Goal: Task Accomplishment & Management: Manage account settings

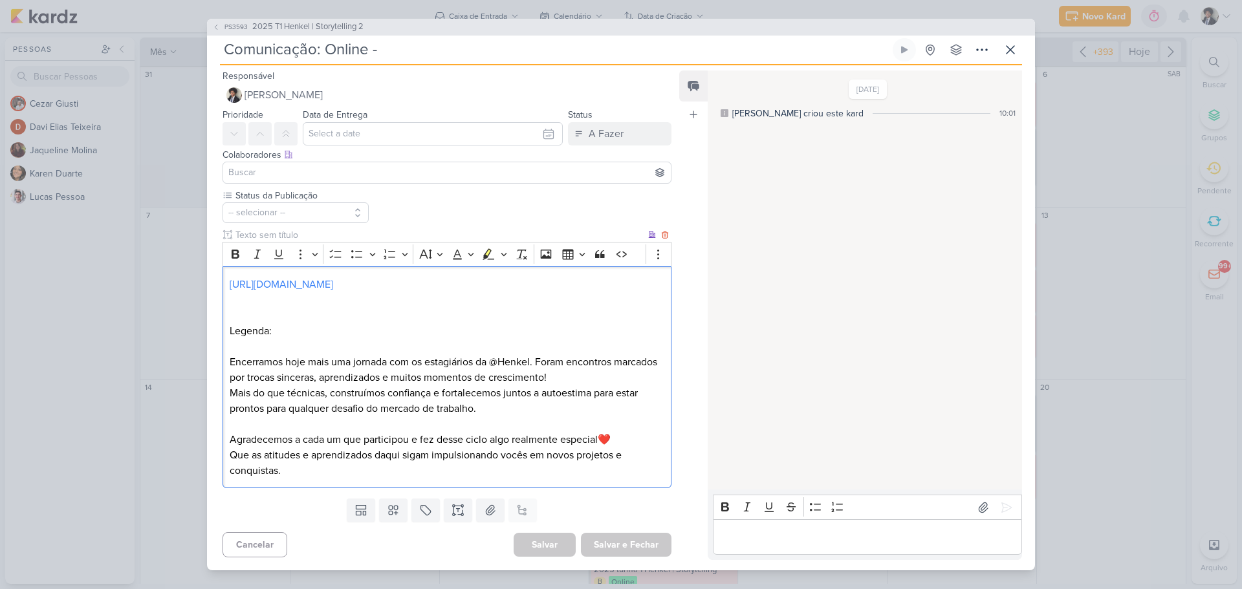
click at [525, 414] on p "Mais do que técnicas, construímos confiança e fortalecemos juntos a autoestima …" at bounding box center [447, 400] width 435 height 31
click at [490, 411] on p "Mais do que técnicas, construímos confiança e fortalecemos juntos a autoestima …" at bounding box center [447, 400] width 435 height 31
click at [1017, 49] on icon at bounding box center [1010, 50] width 16 height 16
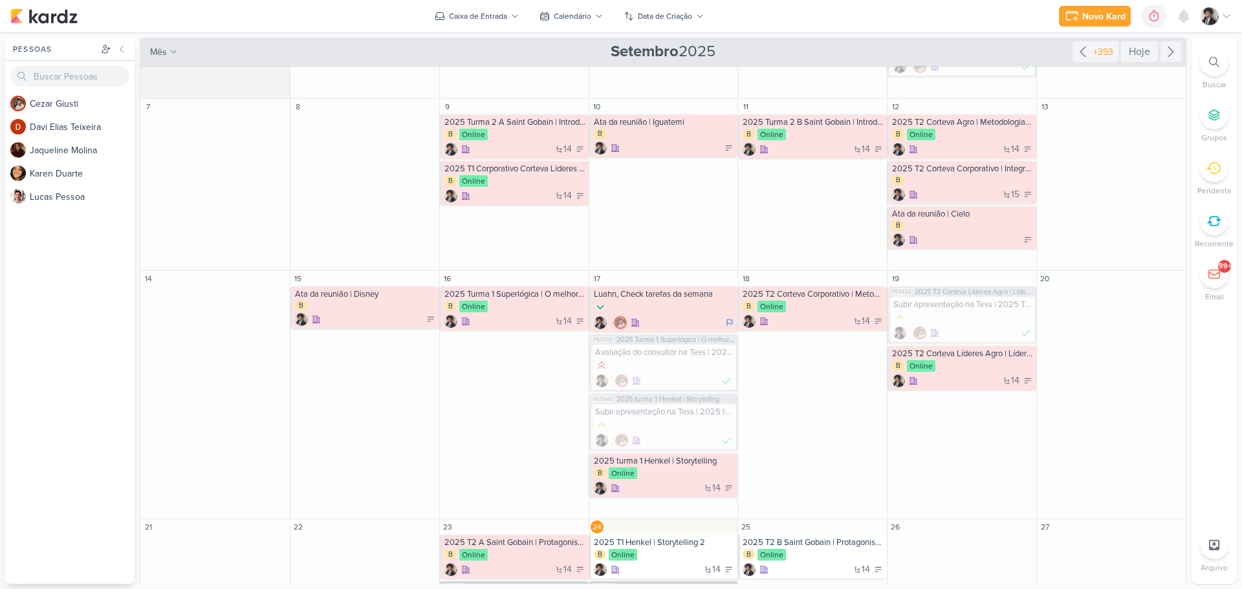
scroll to position [0, 0]
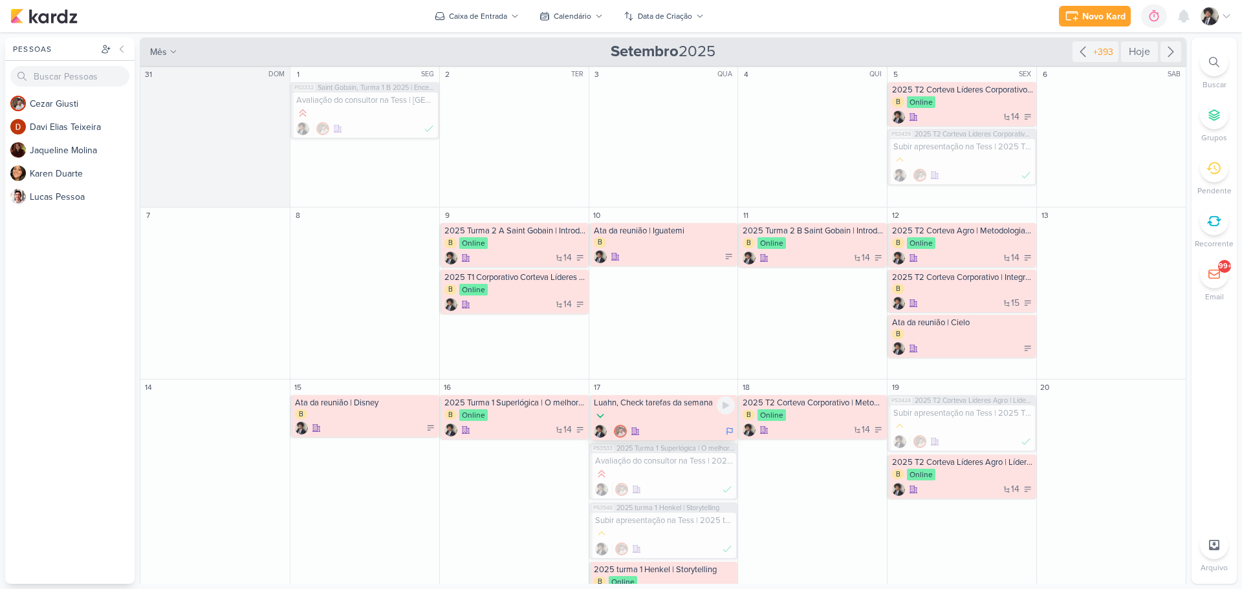
click at [680, 406] on div "Luahn, Check tarefas da semana" at bounding box center [665, 403] width 142 height 10
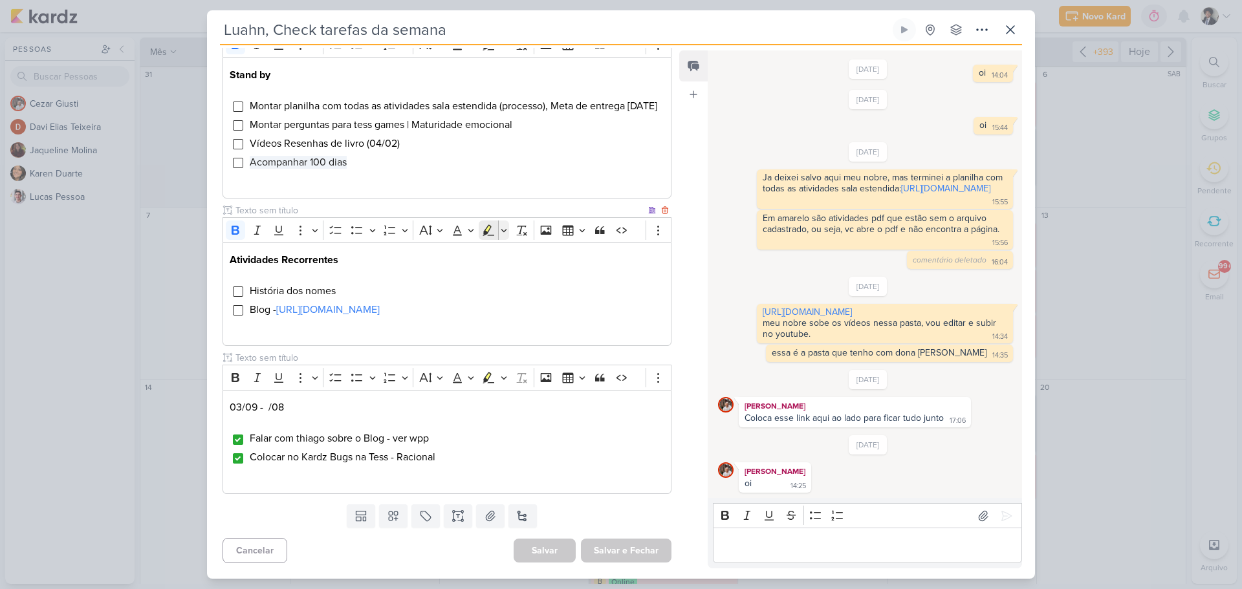
scroll to position [486, 0]
click at [380, 303] on link "[URL][DOMAIN_NAME]" at bounding box center [327, 309] width 103 height 13
click at [435, 459] on span "Colocar no Kardz Bugs na Tess - Racional" at bounding box center [343, 457] width 186 height 13
click at [442, 457] on li "Colocar no Kardz Bugs na Tess - Racional" at bounding box center [456, 457] width 415 height 16
click at [335, 458] on span "Colocar no Kardz Bugs na Tess - Racional" at bounding box center [343, 457] width 186 height 13
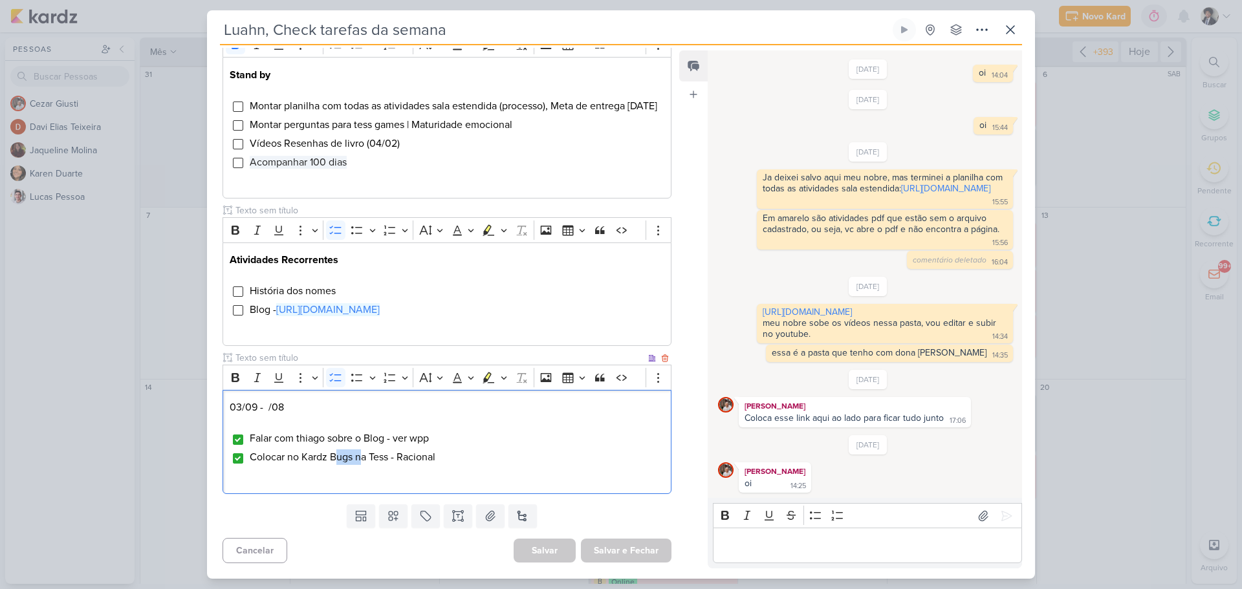
click at [335, 458] on span "Colocar no Kardz Bugs na Tess - Racional" at bounding box center [343, 457] width 186 height 13
click at [417, 440] on span "Falar com thiago sobre o Blog - ver wpp" at bounding box center [339, 438] width 179 height 13
click at [418, 439] on span "Falar com thiago sobre o Blog - ver wpp" at bounding box center [339, 438] width 179 height 13
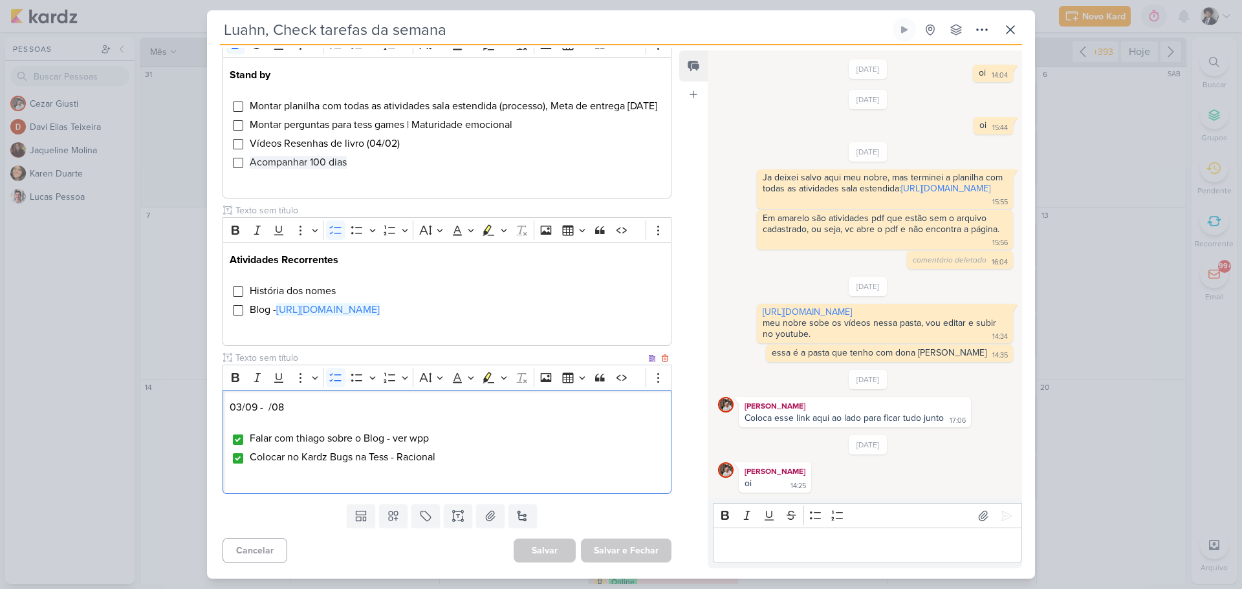
click at [418, 439] on span "Falar com thiago sobre o Blog - ver wpp" at bounding box center [339, 438] width 179 height 13
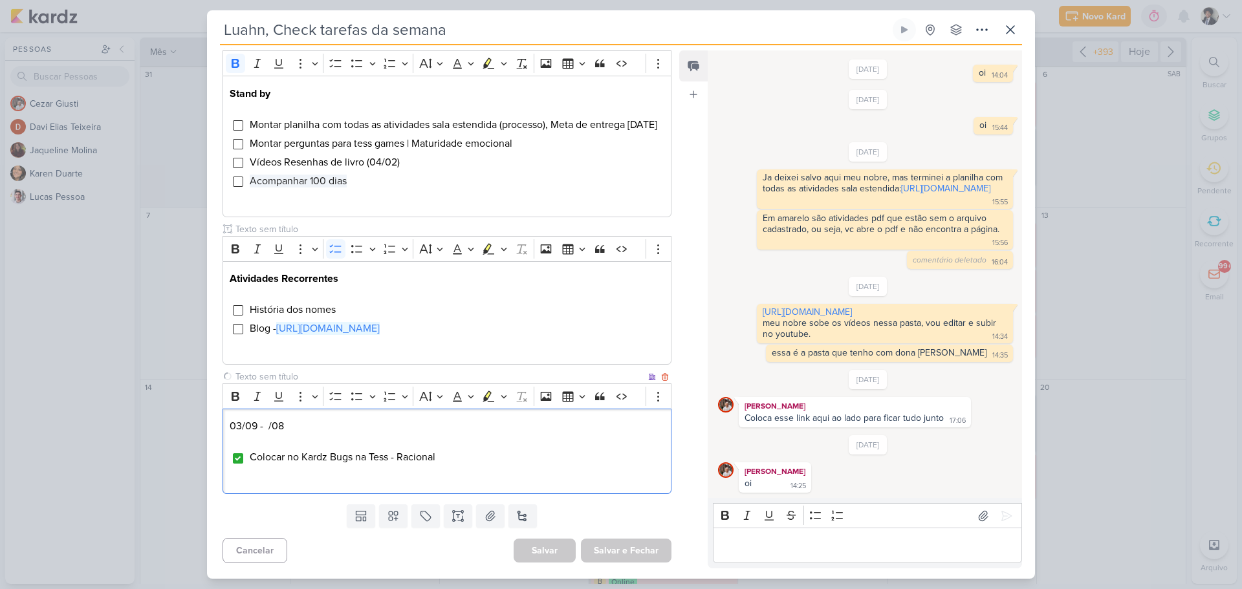
scroll to position [468, 0]
click at [471, 467] on div "03/09 - /08 Colocar no Kardz Bugs na Tess - Racional" at bounding box center [446, 451] width 449 height 85
click at [471, 466] on div "03/09 - /08 Colocar no Kardz Bugs na Tess - Racional" at bounding box center [446, 451] width 449 height 85
click at [449, 457] on li "Colocar no Kardz Bugs na Tess - Racional" at bounding box center [456, 457] width 415 height 16
click at [656, 550] on button "Salvar e Fechar" at bounding box center [626, 551] width 91 height 24
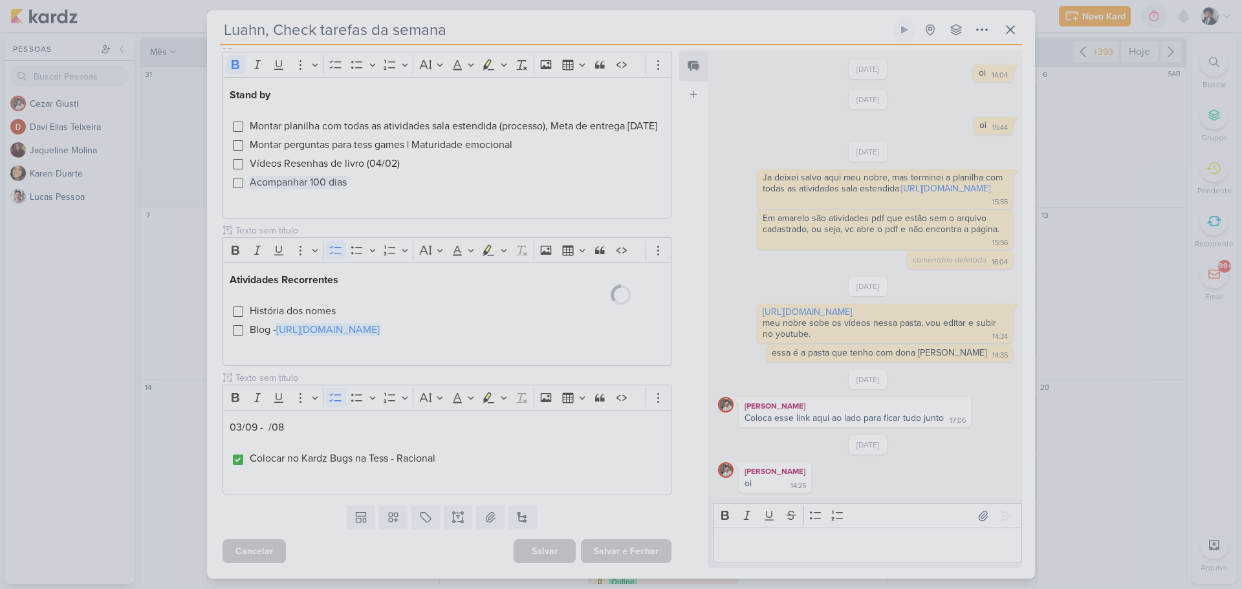
scroll to position [466, 0]
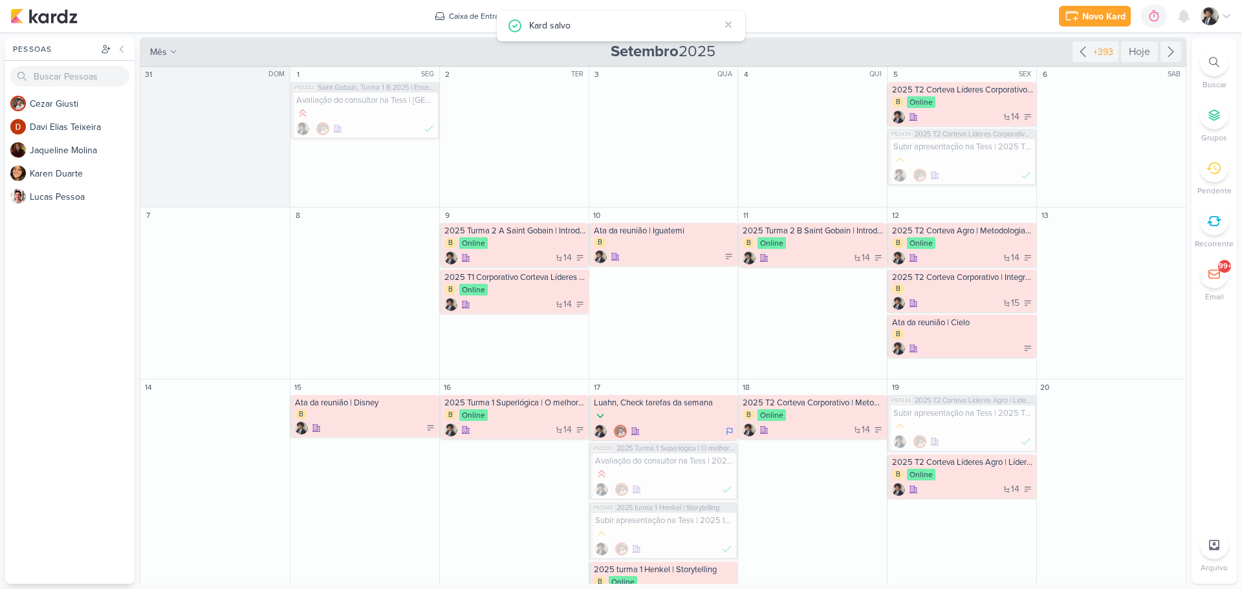
click at [1217, 65] on icon at bounding box center [1214, 62] width 10 height 10
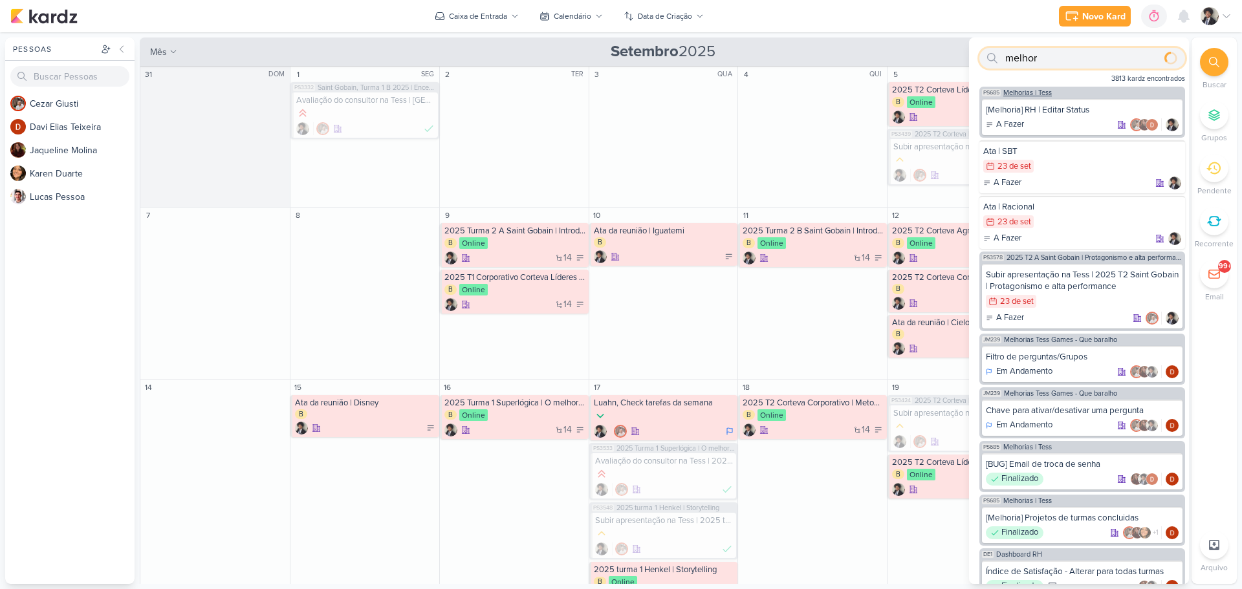
type input "melhor"
click at [1037, 91] on span "Melhorias | Tess" at bounding box center [1027, 92] width 49 height 7
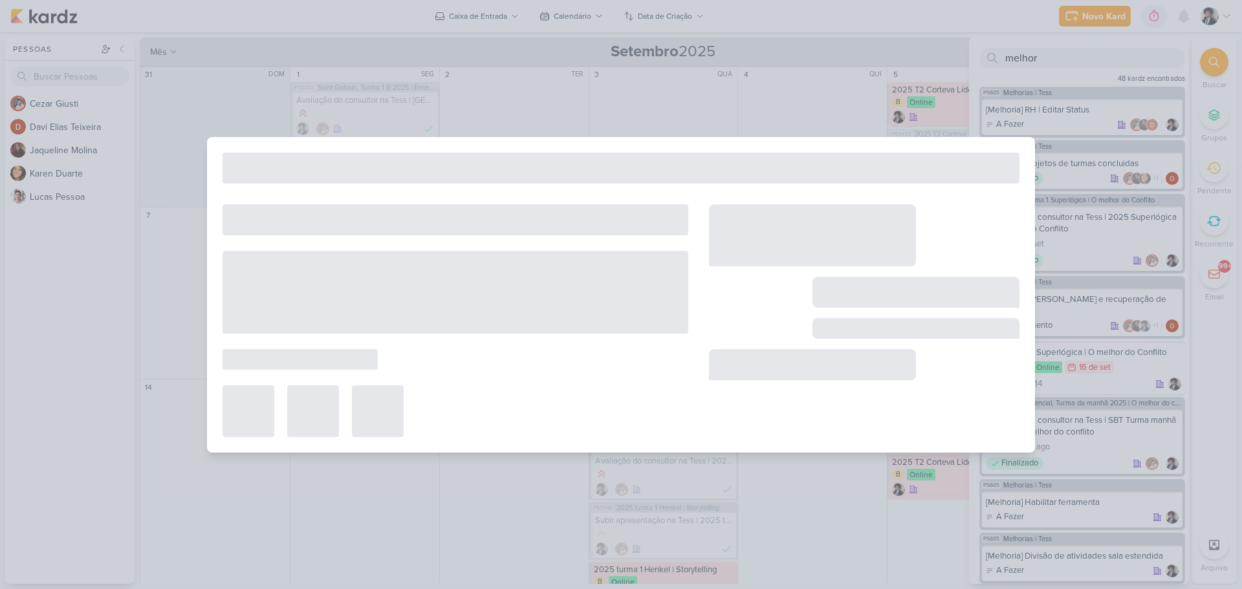
type input "Melhorias | Tess"
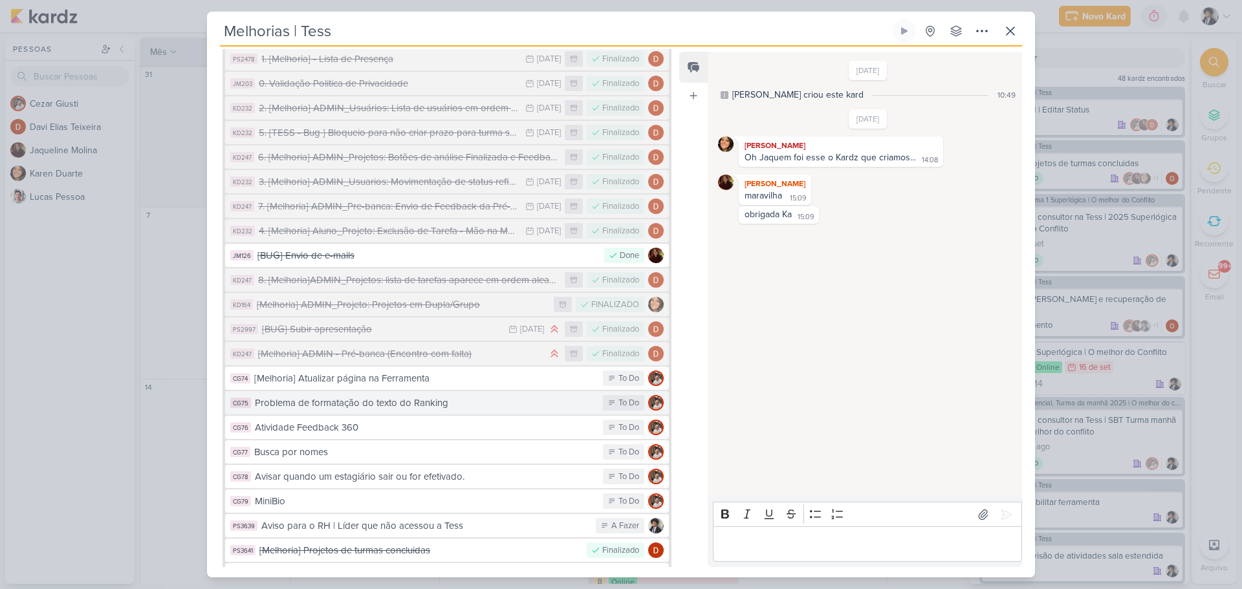
scroll to position [814, 0]
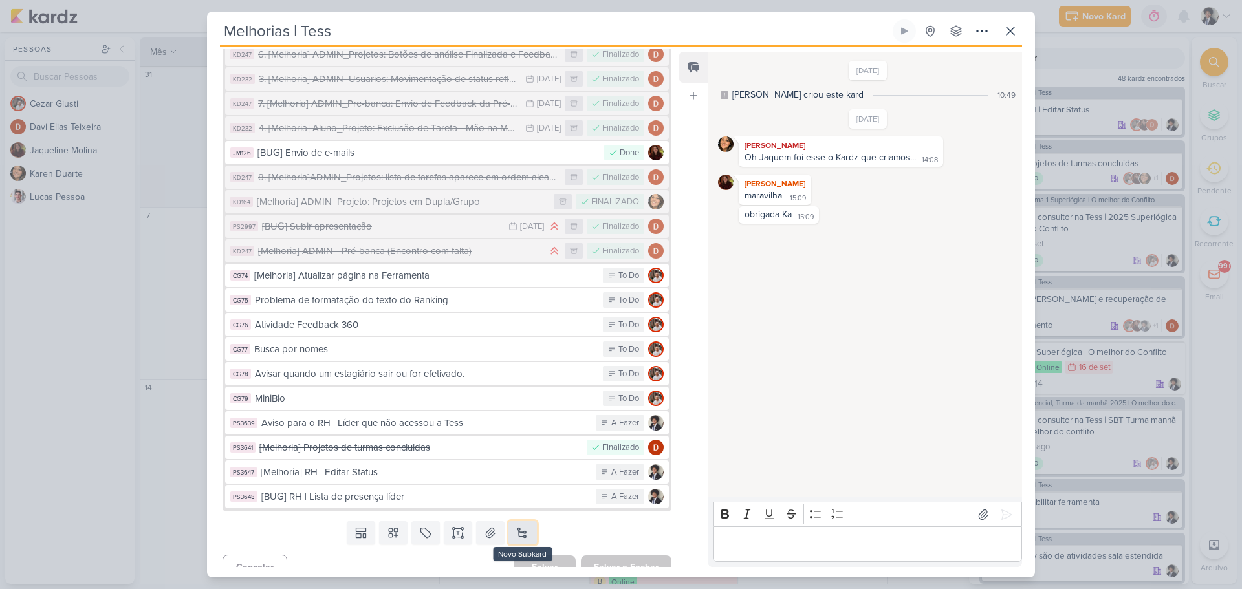
click at [517, 521] on button at bounding box center [522, 532] width 28 height 23
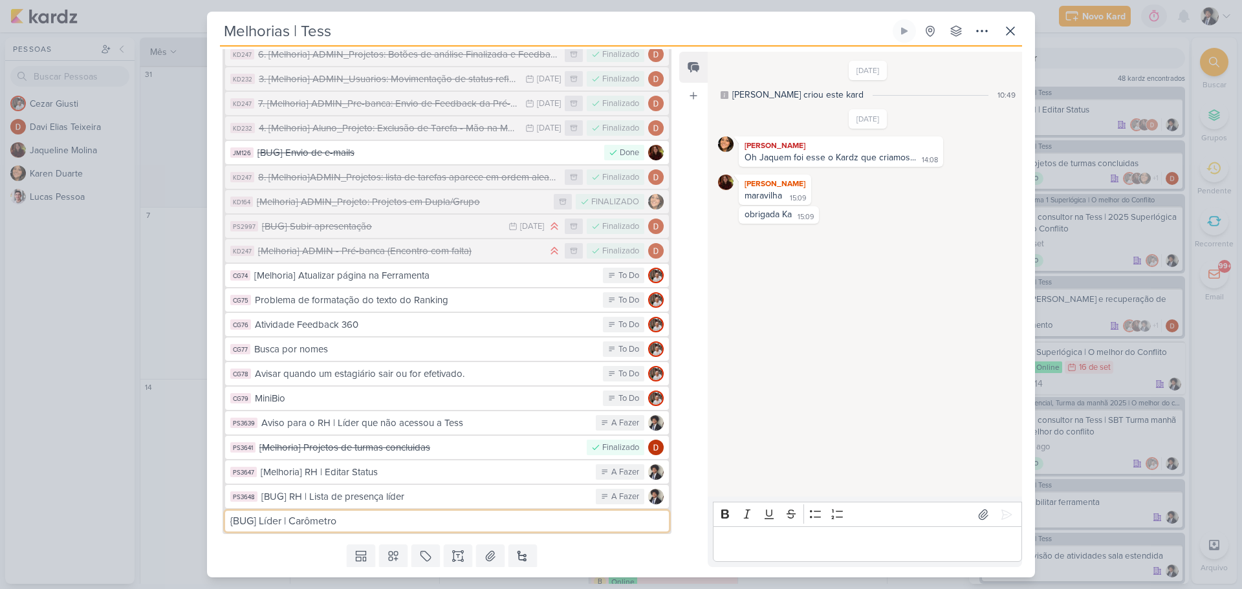
type input "{BUG] Líder | Carômetro"
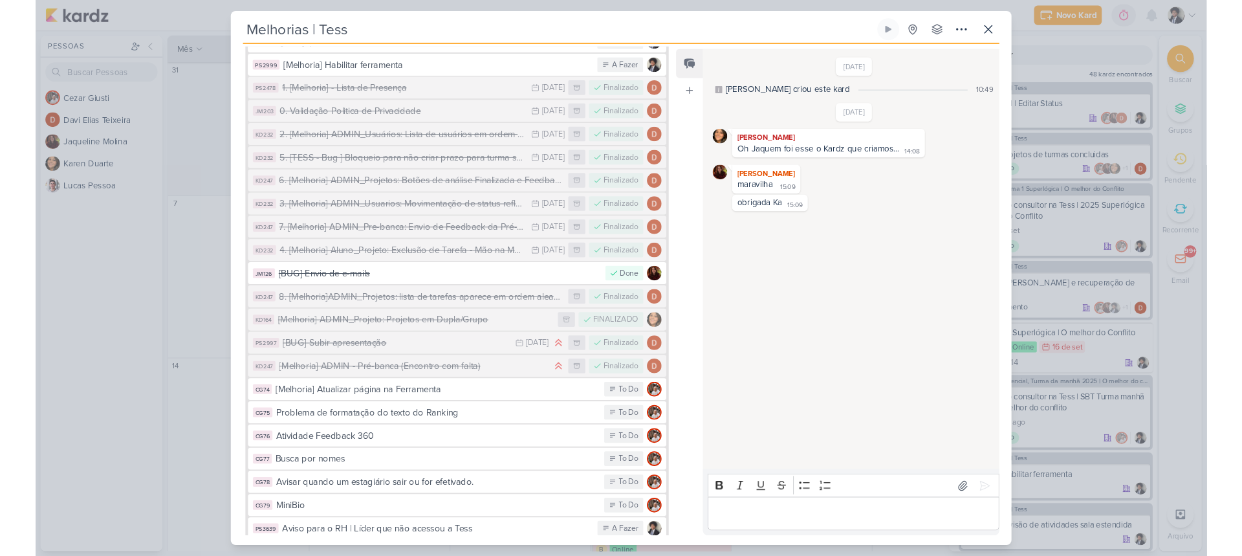
scroll to position [620, 0]
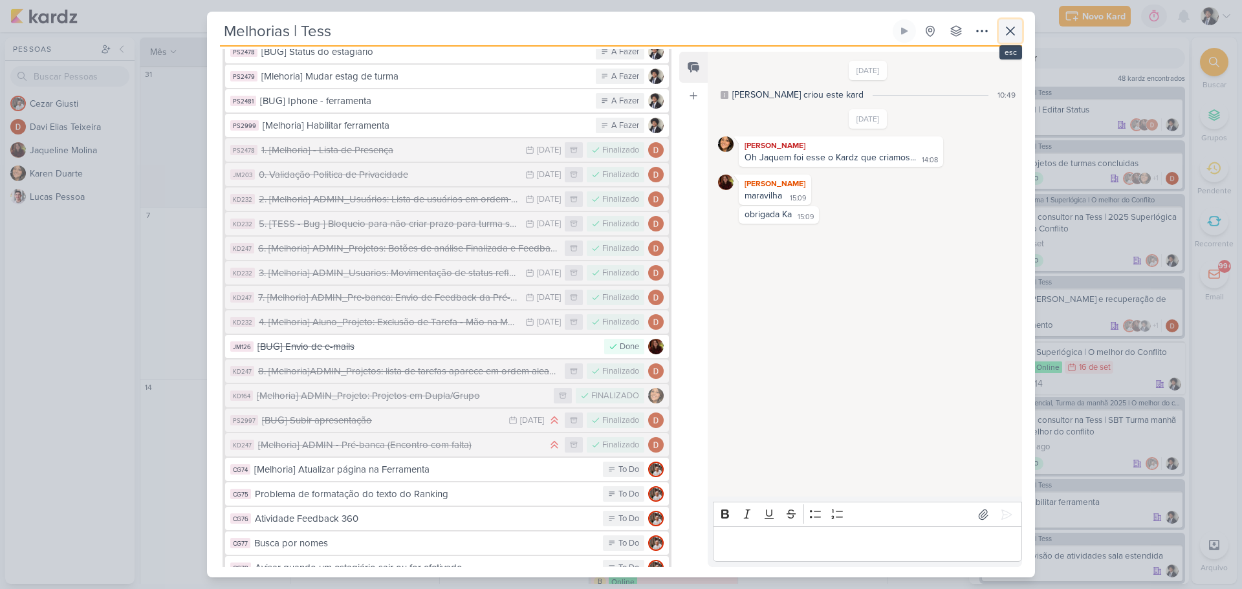
click at [1013, 31] on icon at bounding box center [1010, 31] width 16 height 16
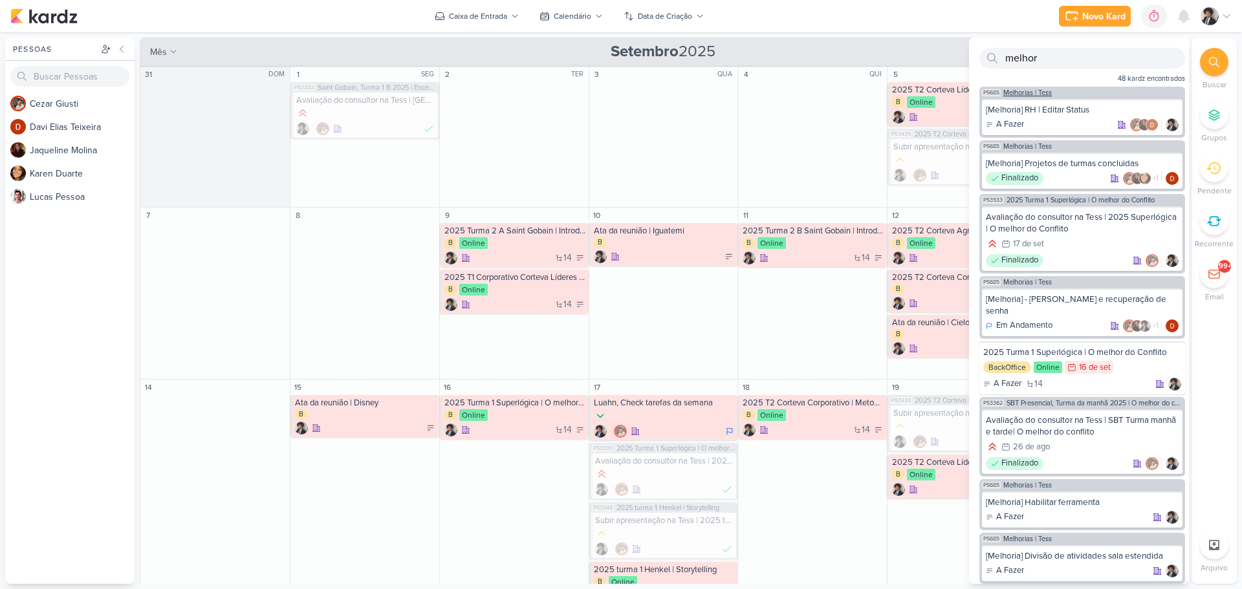
click at [1037, 91] on span "Melhorias | Tess" at bounding box center [1027, 92] width 49 height 7
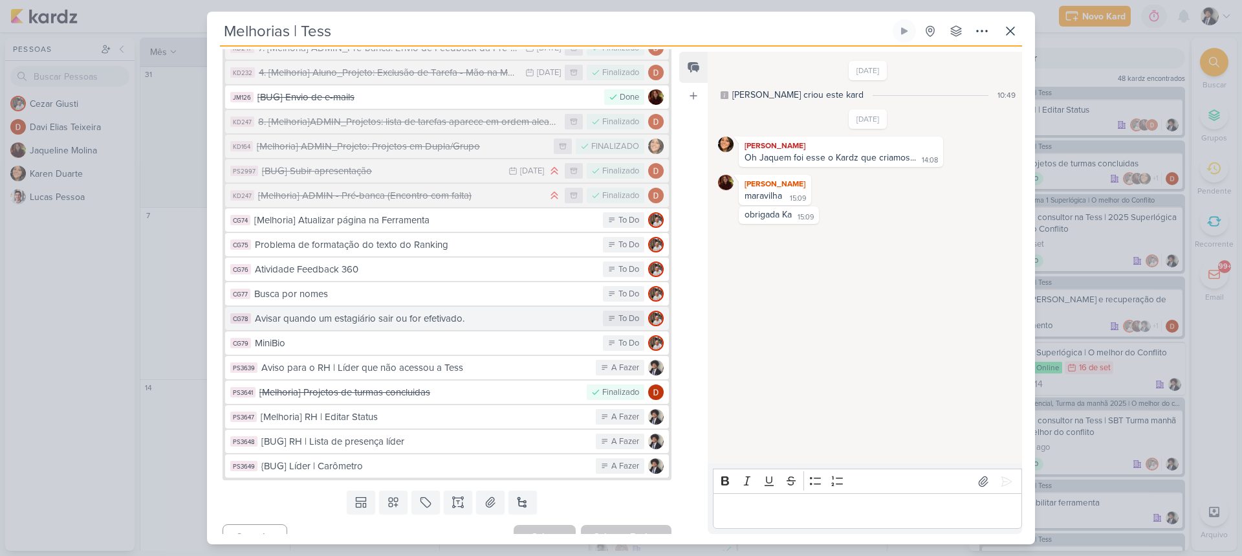
scroll to position [872, 0]
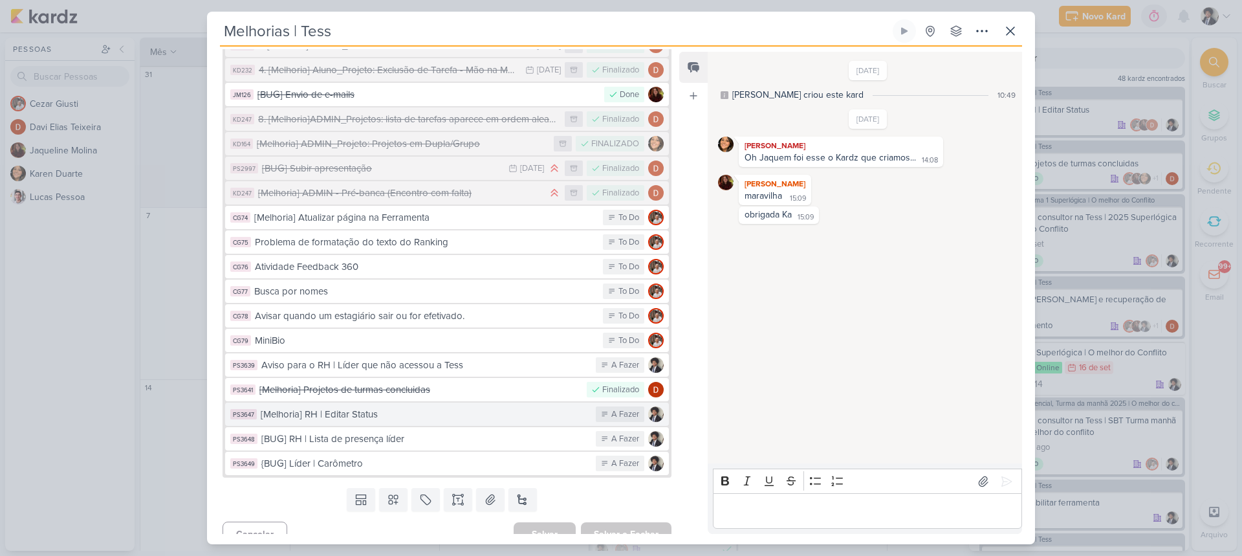
click at [386, 407] on div "[Melhoria] RH | Editar Status" at bounding box center [425, 414] width 329 height 15
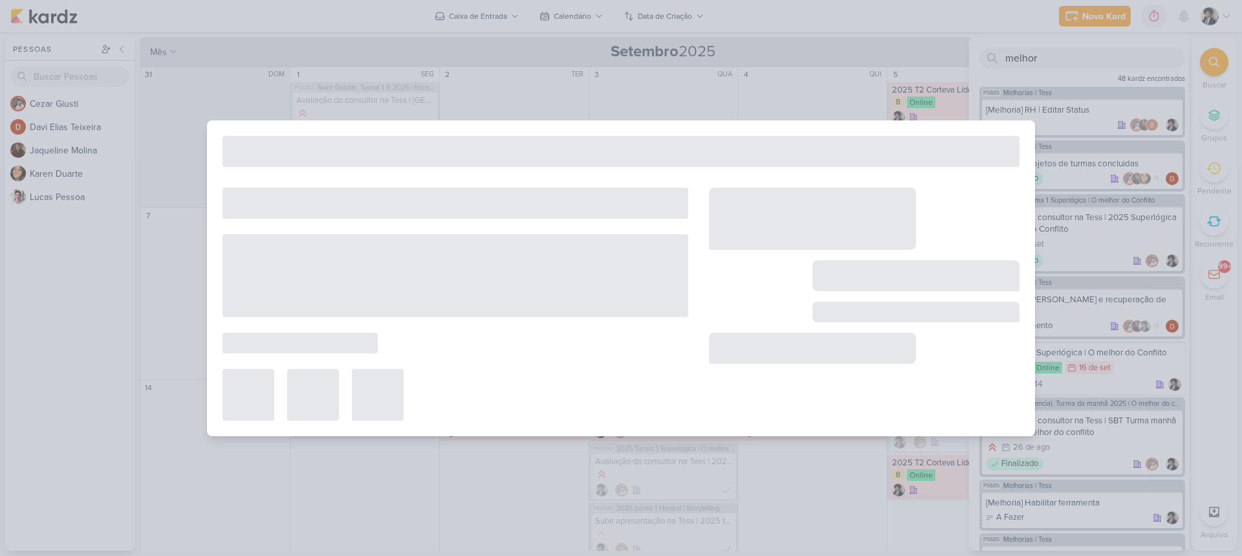
type input "[Melhoria] RH | Editar Status"
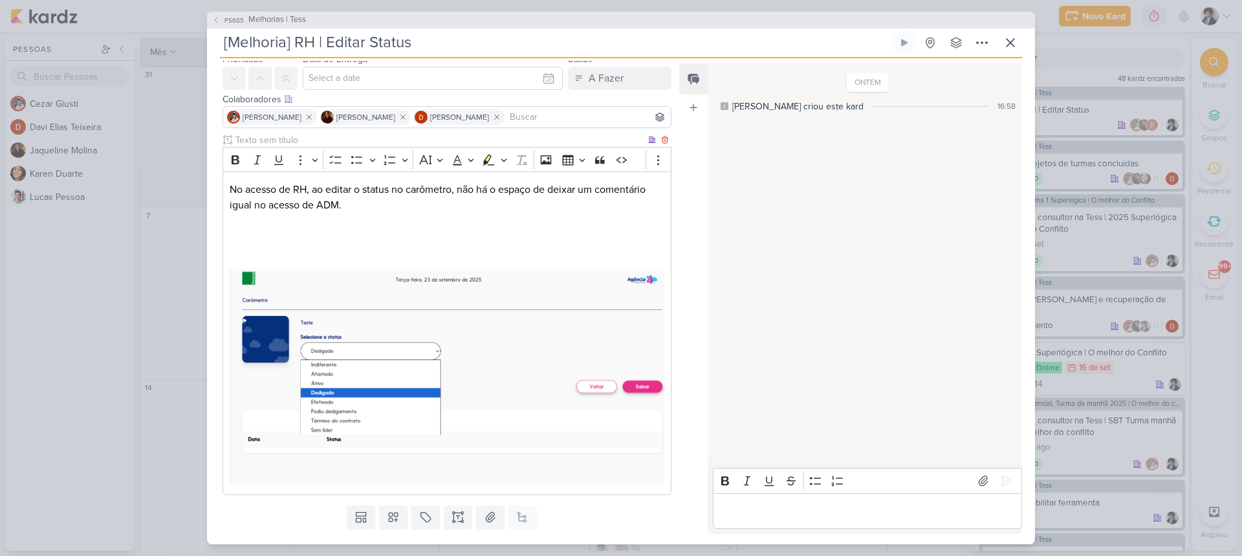
scroll to position [79, 0]
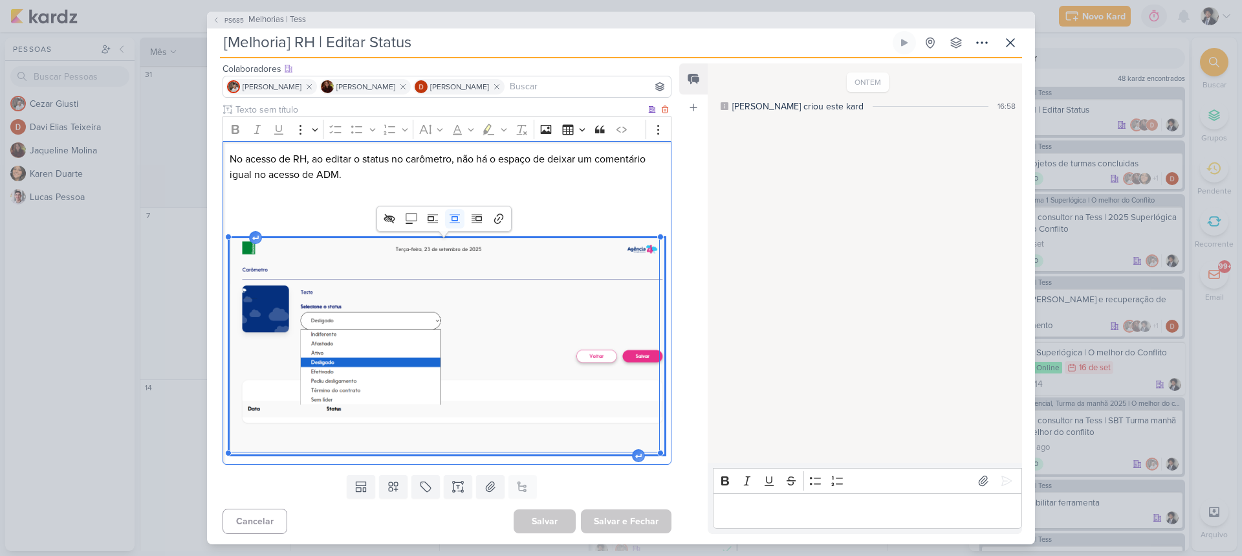
click at [453, 323] on img "Editor editing area: main" at bounding box center [447, 346] width 435 height 216
click at [426, 318] on img "Editor editing area: main" at bounding box center [447, 346] width 435 height 216
click at [307, 157] on p "No acesso de RH, ao editar o status no carômetro, não há o espaço de deixar um …" at bounding box center [447, 166] width 435 height 31
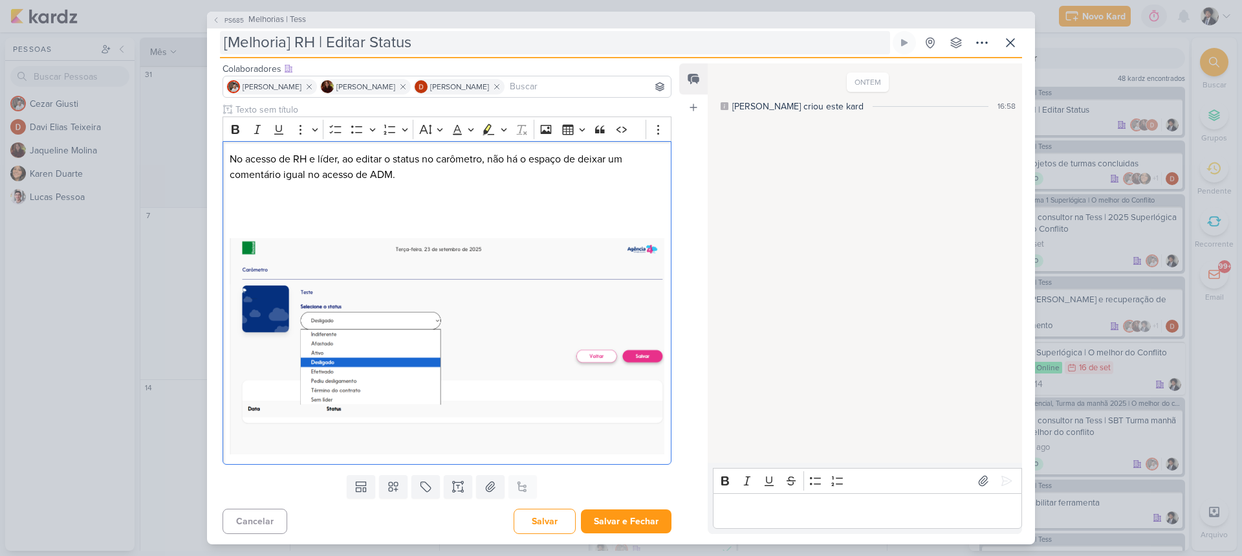
click at [317, 40] on input "[Melhoria] RH | Editar Status" at bounding box center [555, 42] width 670 height 23
type input "[Melhoria] RH e| Editar Status"
type input "[Melhoria] RH e Líd| Editar Status"
type input "[Melhoria] RH e Líder| Editar Status"
type input "[Melhoria] RH e Líder | Editar Status"
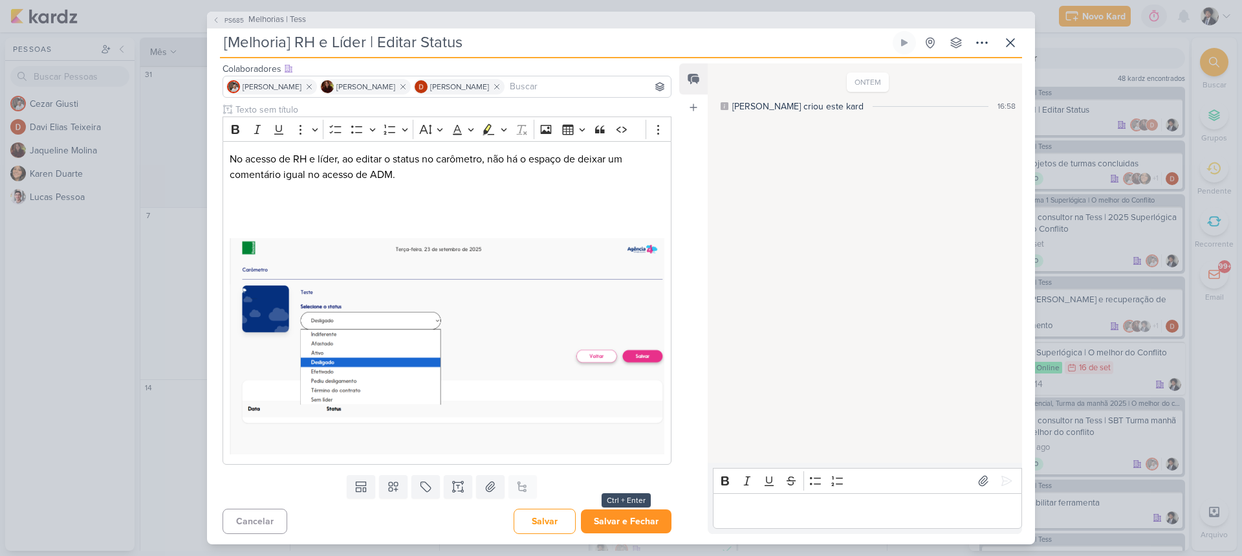
type input "[Melhoria] RH e Líder | Editar Status"
click at [625, 521] on button "Salvar e Fechar" at bounding box center [626, 521] width 91 height 24
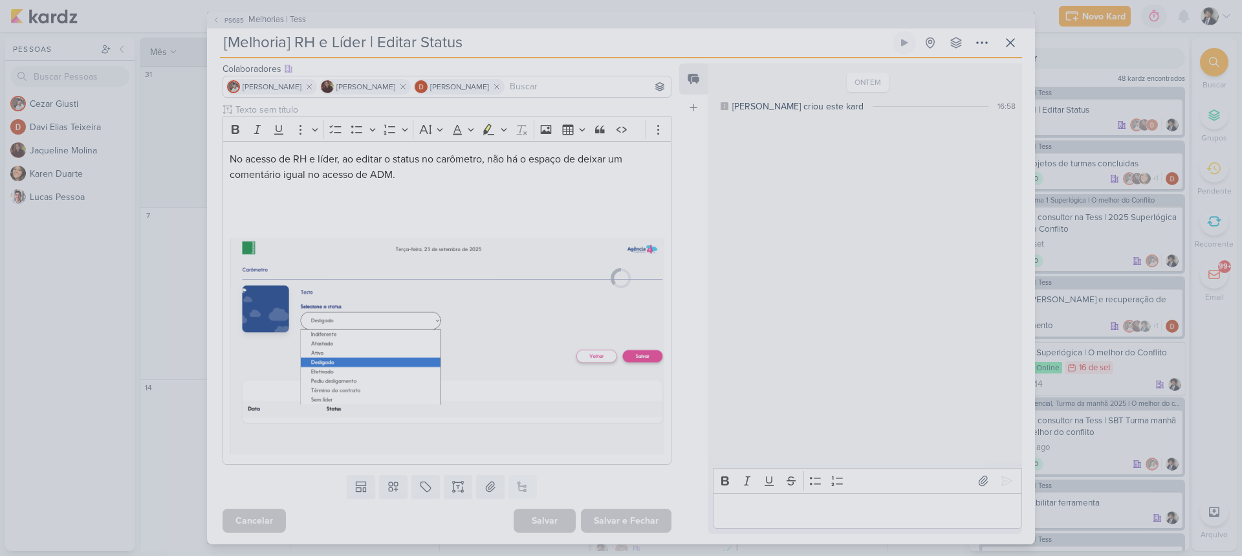
scroll to position [78, 0]
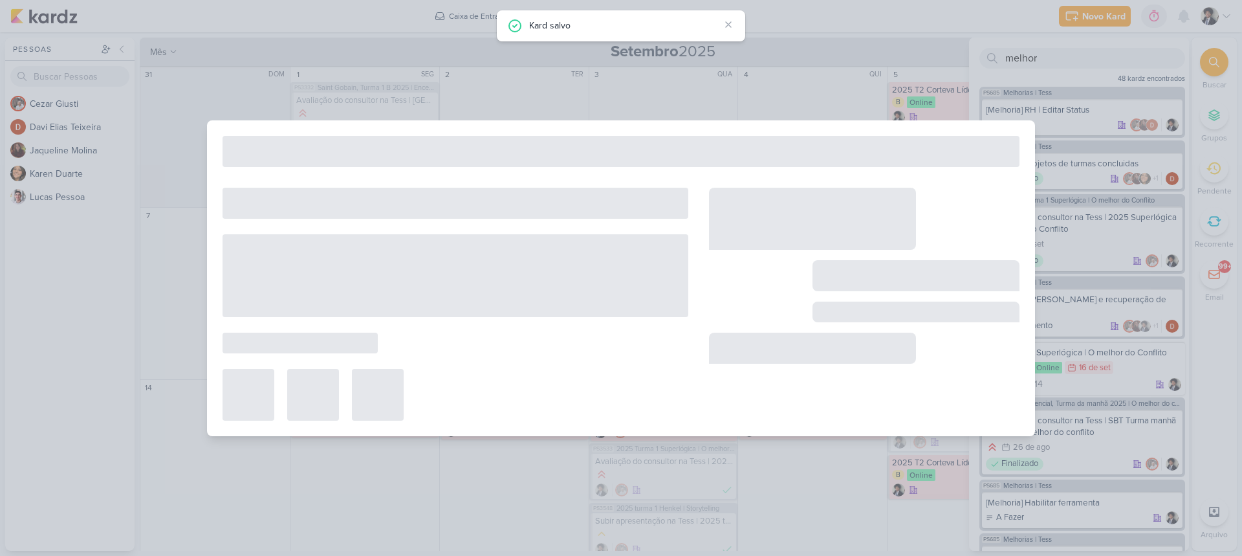
type input "Melhorias | Tess"
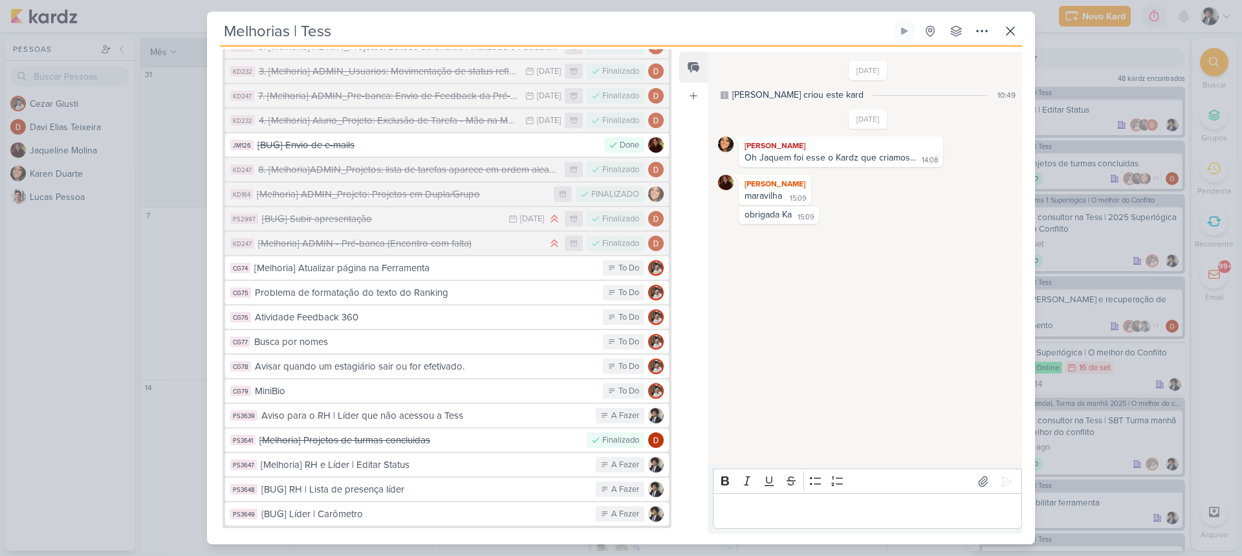
scroll to position [872, 0]
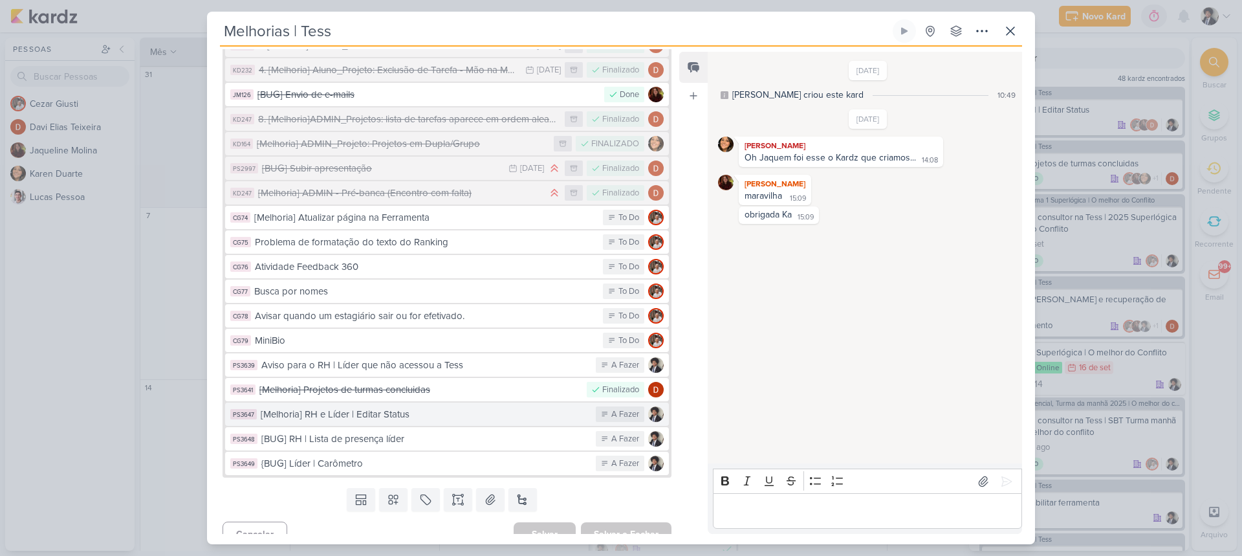
click at [440, 407] on div "[Melhoria] RH e Líder | Editar Status" at bounding box center [425, 414] width 329 height 15
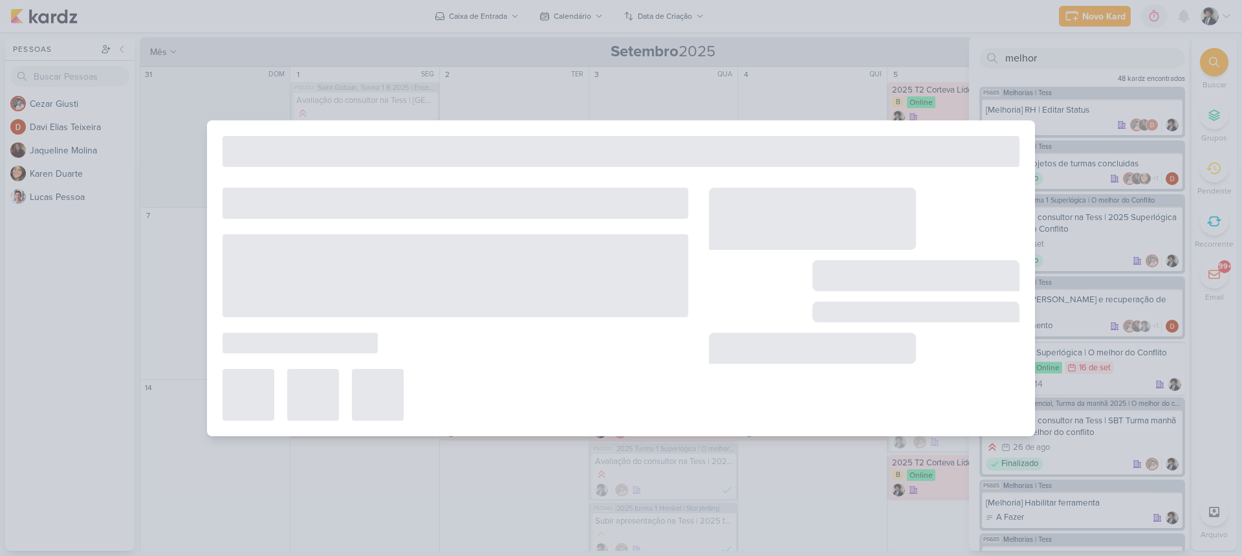
type input "[Melhoria] RH e Líder | Editar Status"
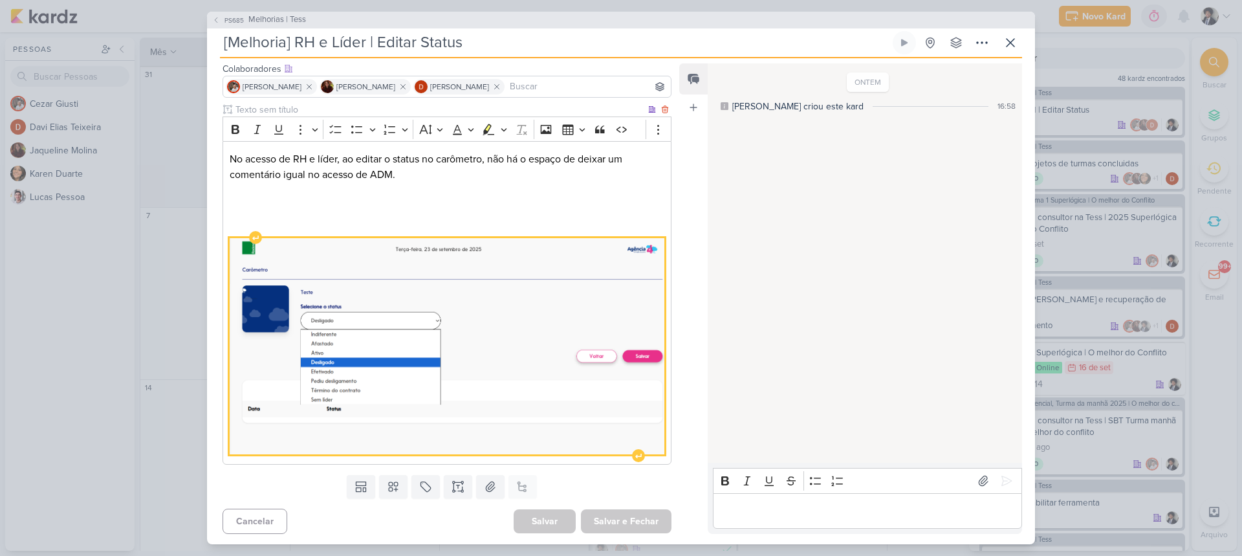
scroll to position [14, 0]
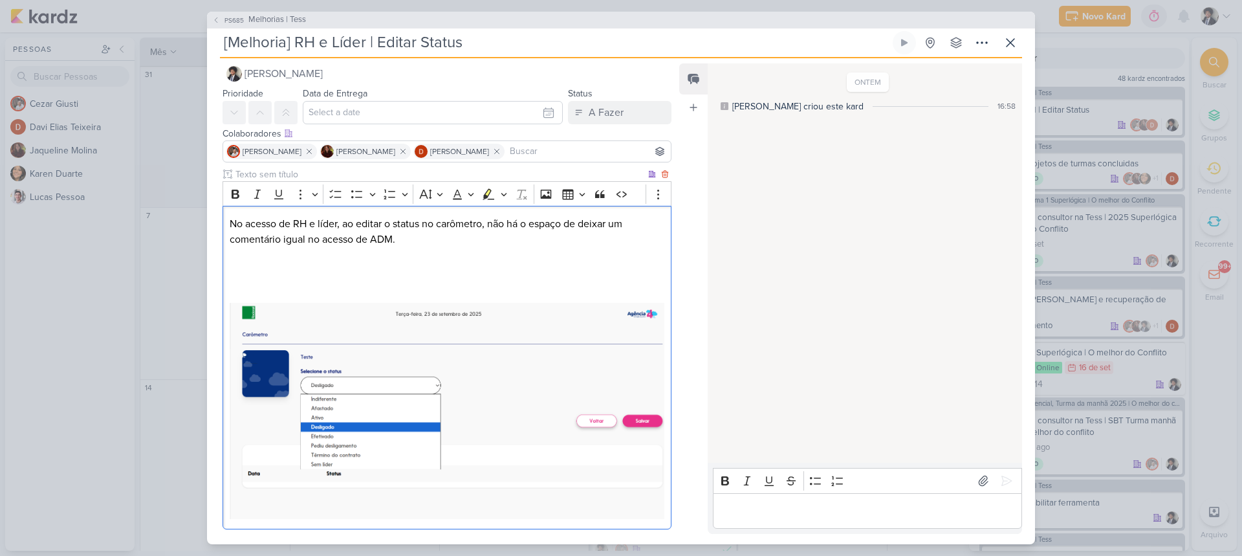
click at [424, 239] on p "No acesso de RH e líder, ao editar o status no carômetro, não há o espaço de de…" at bounding box center [447, 231] width 435 height 31
click at [224, 16] on span "PS685" at bounding box center [233, 21] width 23 height 10
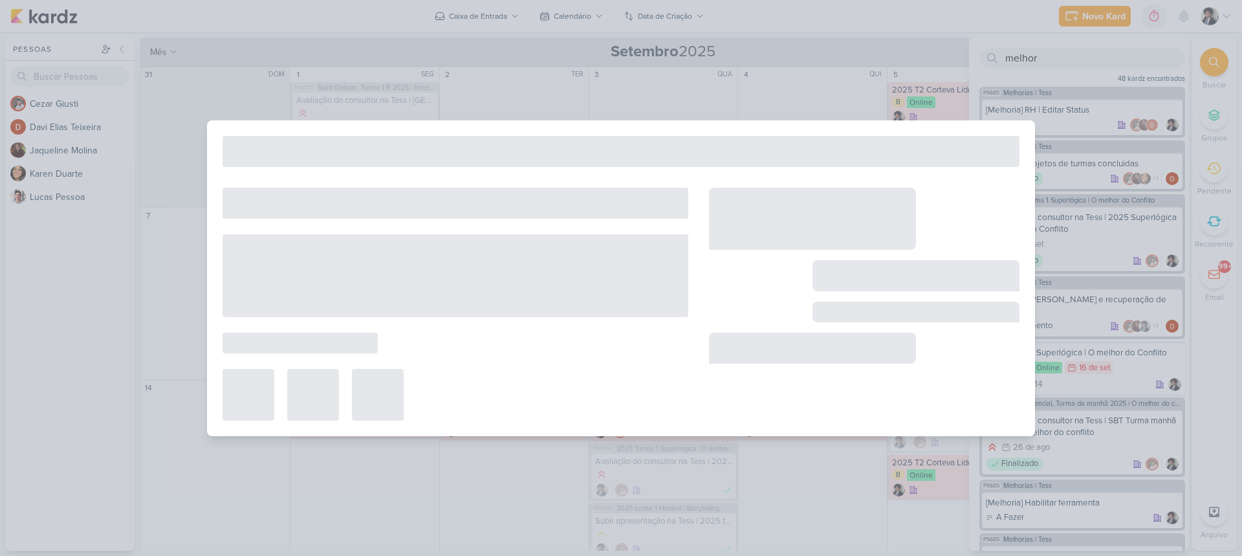
type input "Melhorias | Tess"
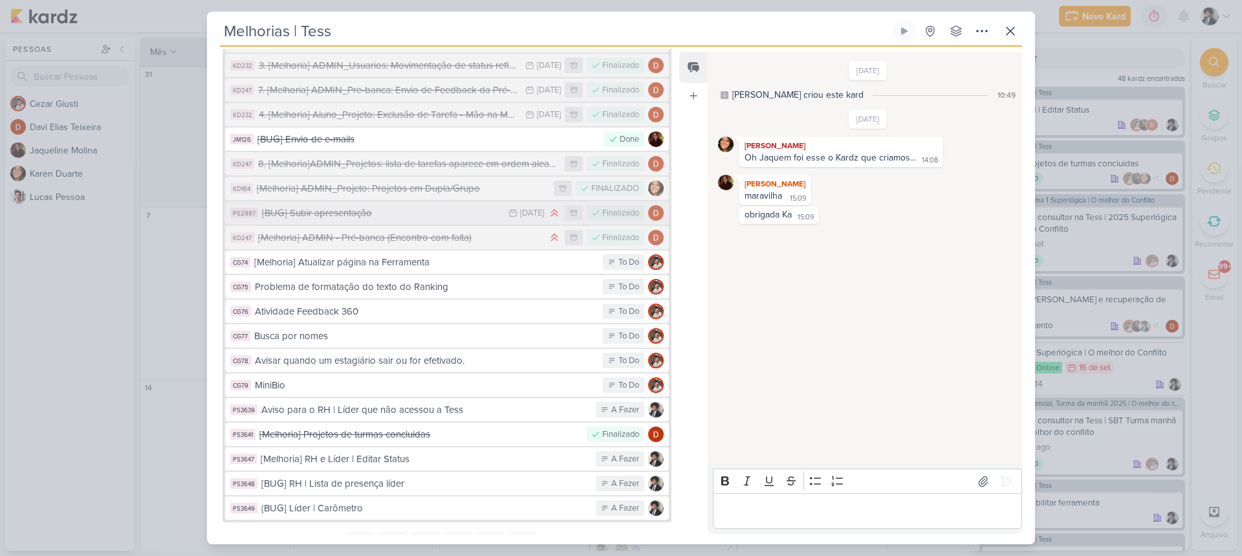
scroll to position [872, 0]
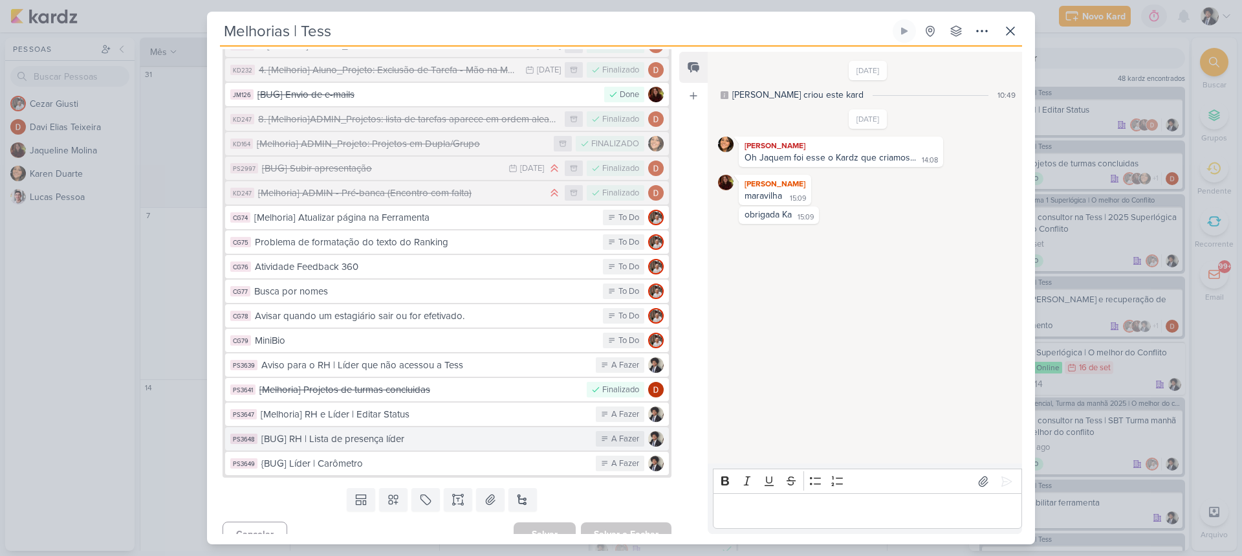
click at [412, 431] on div "[BUG] RH | Lista de presença líder" at bounding box center [425, 438] width 328 height 15
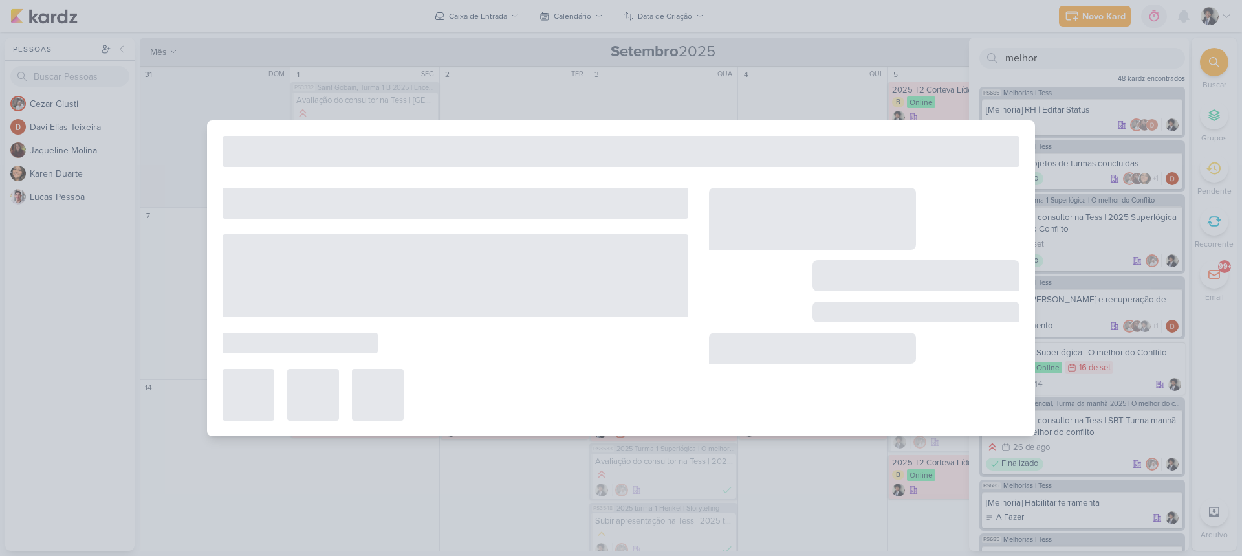
type input "[BUG] RH | Lista de presença líder"
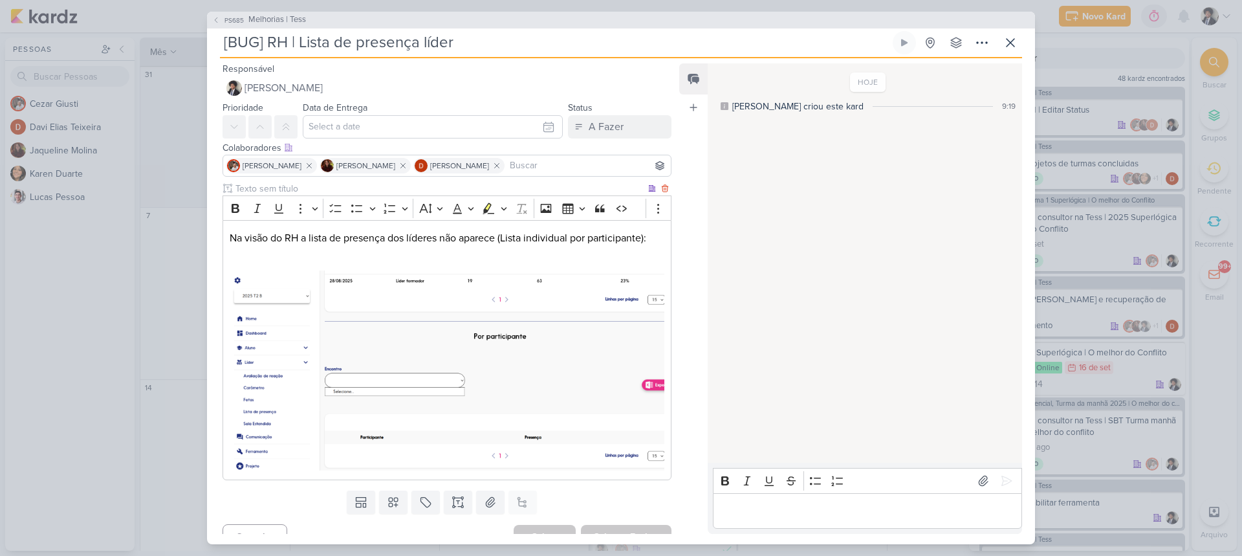
scroll to position [16, 0]
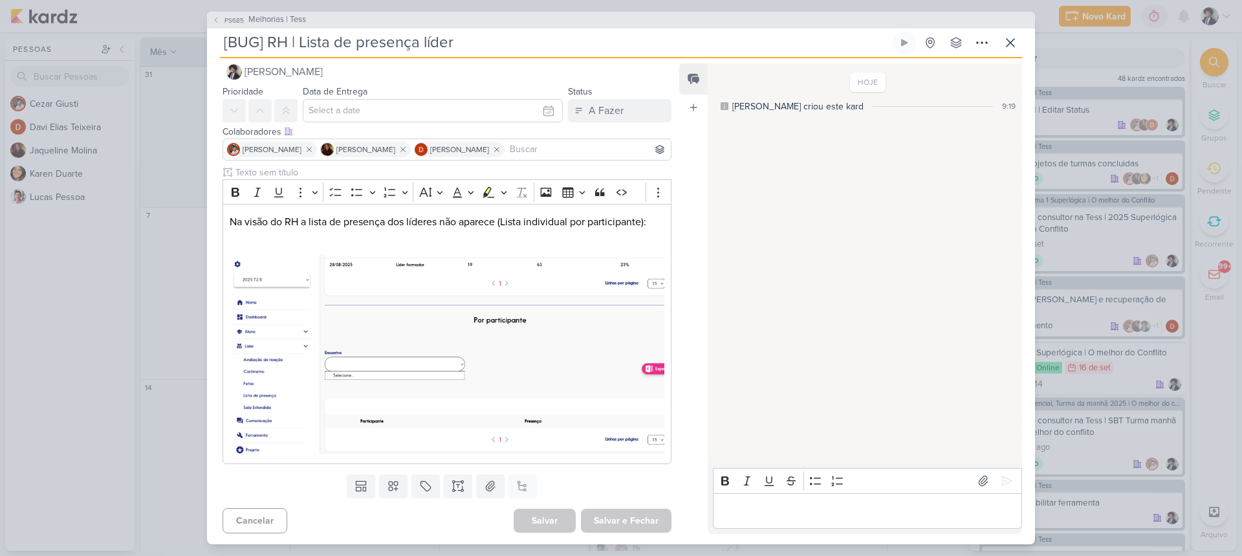
click at [443, 531] on div "Cancelar [GEOGRAPHIC_DATA] Salvar e Fechar Ctrl + Enter" at bounding box center [442, 519] width 470 height 33
click at [484, 507] on div "Cancelar [GEOGRAPHIC_DATA] Salvar e Fechar Ctrl + Enter" at bounding box center [442, 519] width 470 height 33
click at [222, 18] on button "PS685 Melhorias | Tess" at bounding box center [259, 20] width 94 height 13
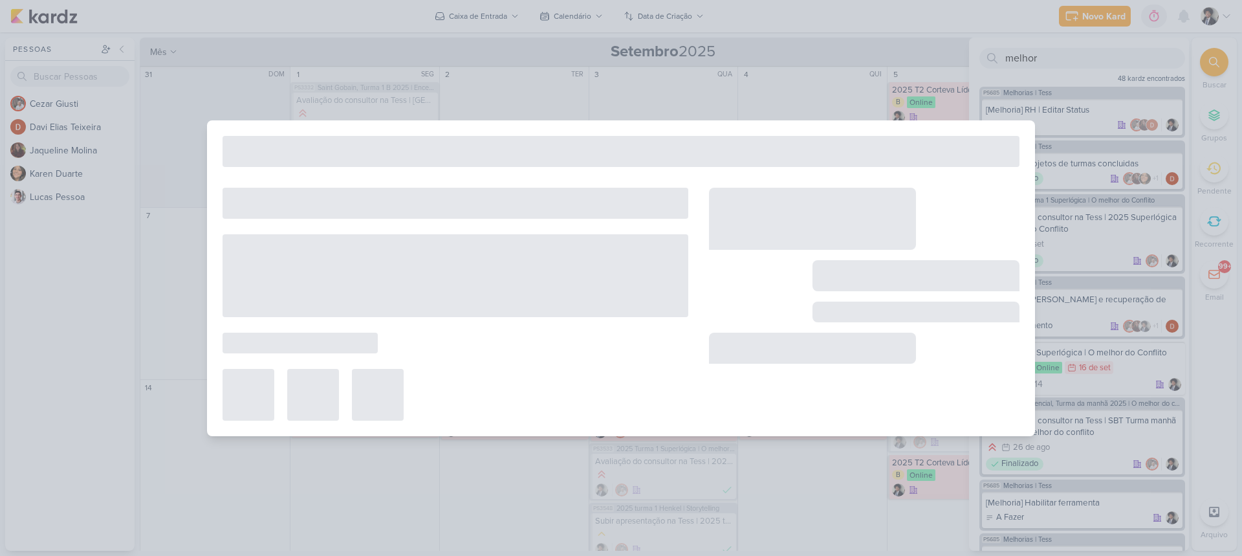
type input "Melhorias | Tess"
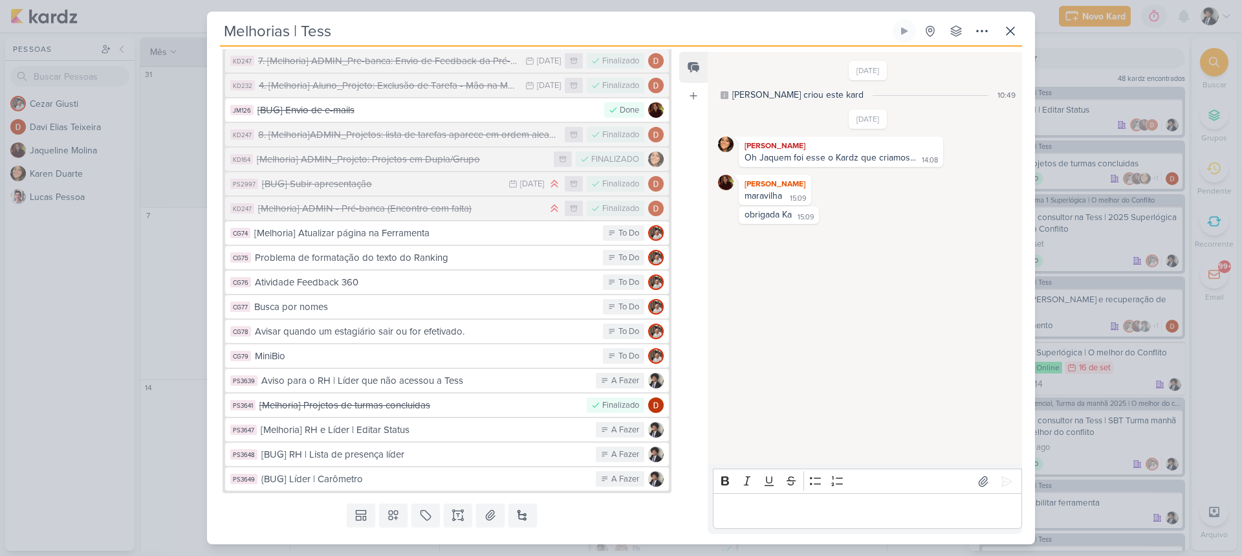
scroll to position [872, 0]
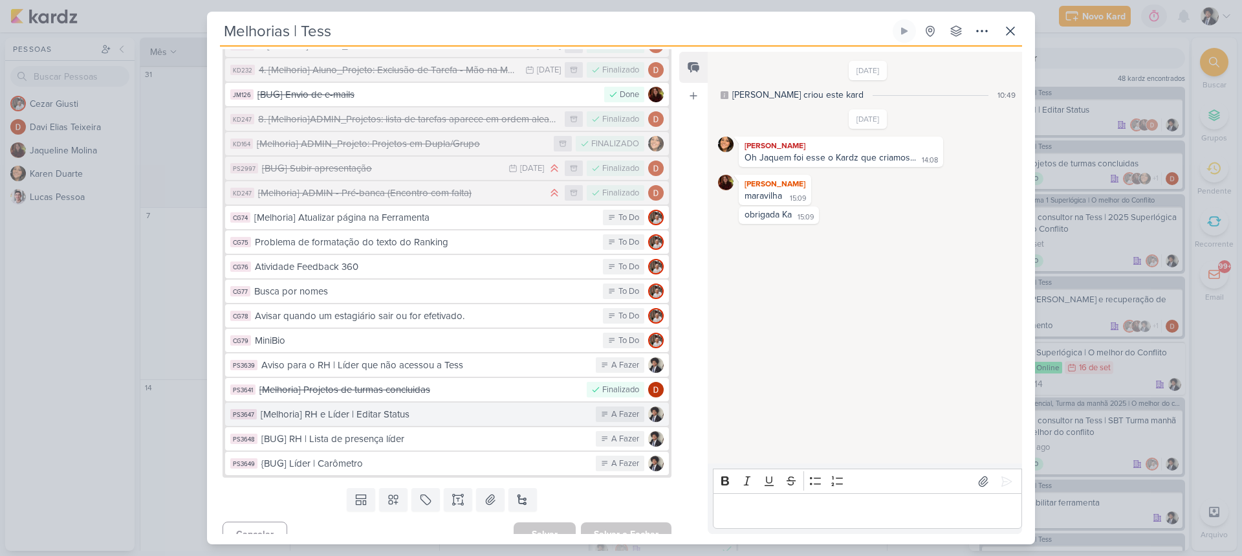
click at [446, 407] on div "[Melhoria] RH e Líder | Editar Status" at bounding box center [425, 414] width 329 height 15
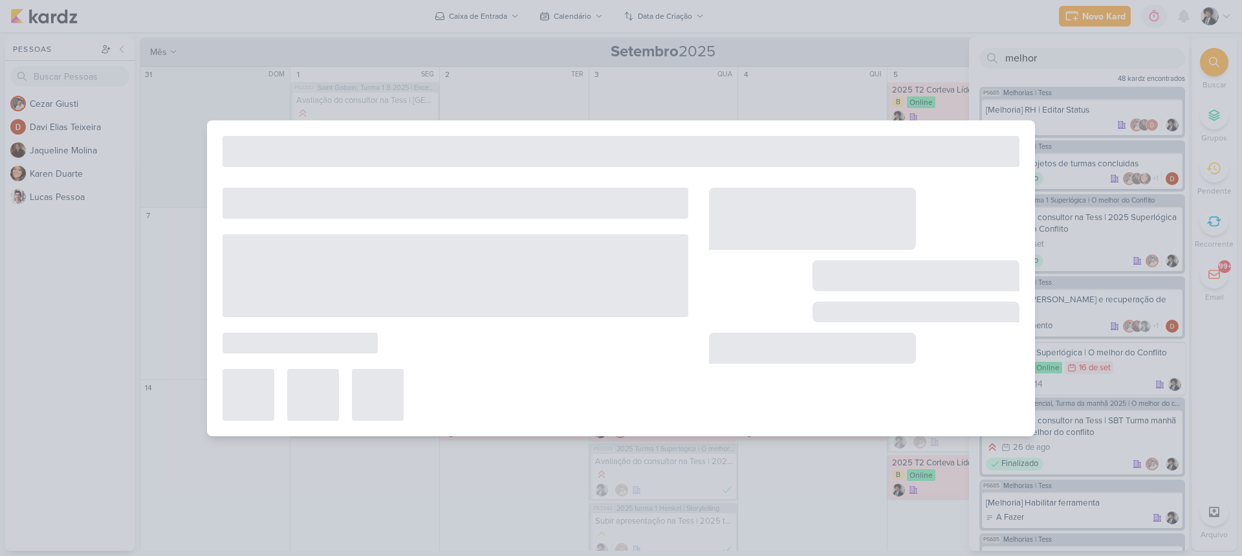
type input "[Melhoria] RH e Líder | Editar Status"
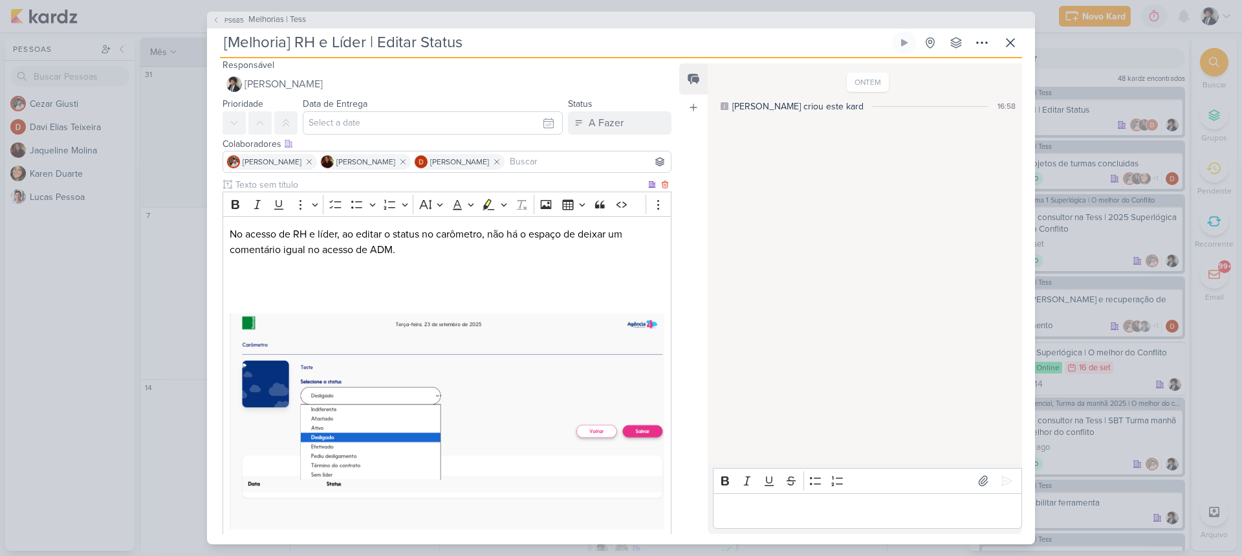
scroll to position [0, 0]
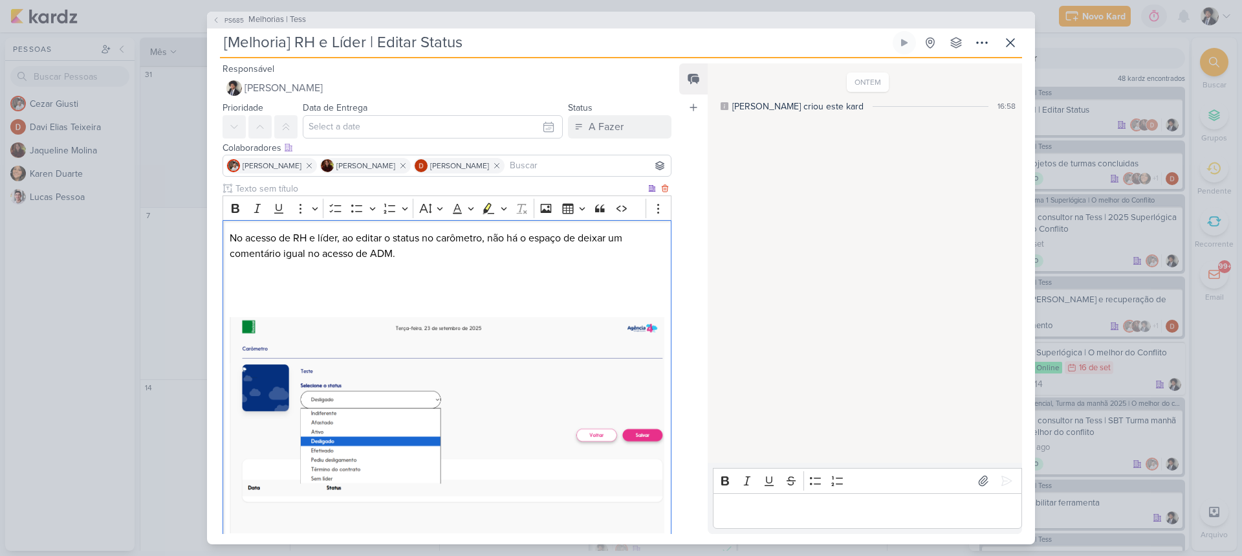
click at [426, 260] on div "No acesso de RH e líder, ao editar o status no carômetro, não há o espaço de de…" at bounding box center [446, 381] width 449 height 323
click at [395, 252] on p "No acesso de RH e líder, ao editar o status no carômetro, não há o espaço de de…" at bounding box center [447, 245] width 435 height 31
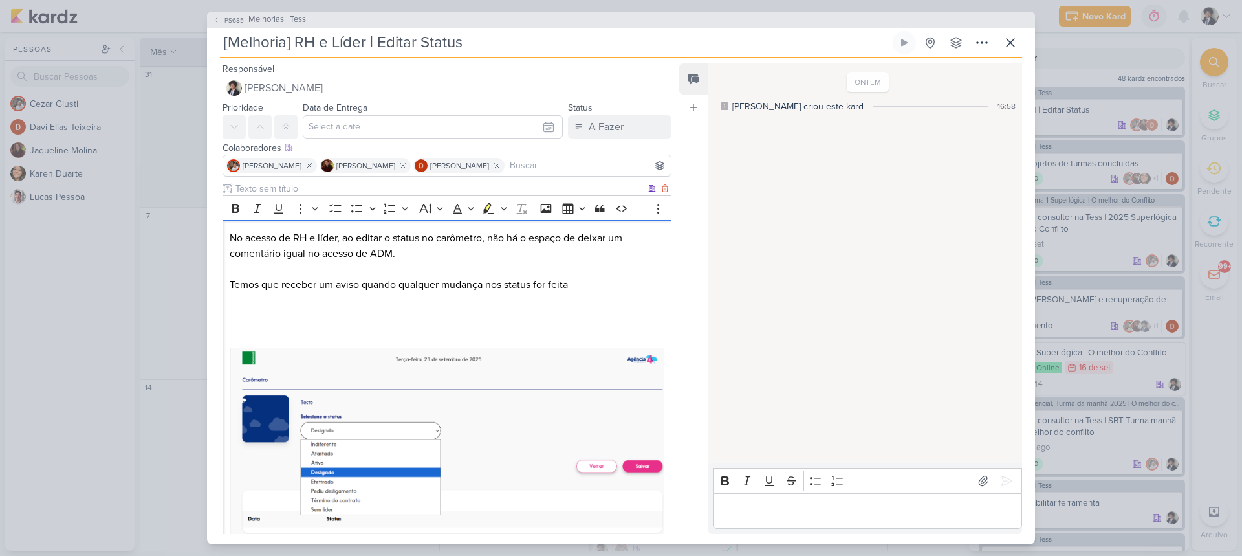
click at [246, 285] on p "Temos que receber um aviso quando qualquer mudança nos status for feita" at bounding box center [447, 285] width 435 height 16
click at [612, 285] on p "Agência 4 tem que receber um aviso quando qualquer mudança nos status for feita" at bounding box center [447, 285] width 435 height 16
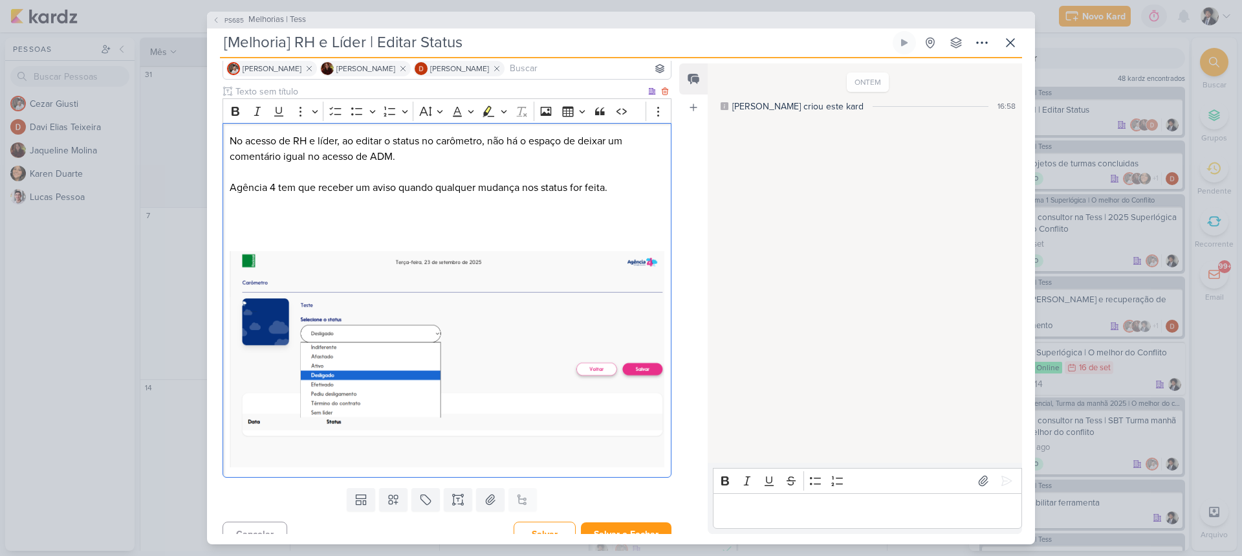
scroll to position [110, 0]
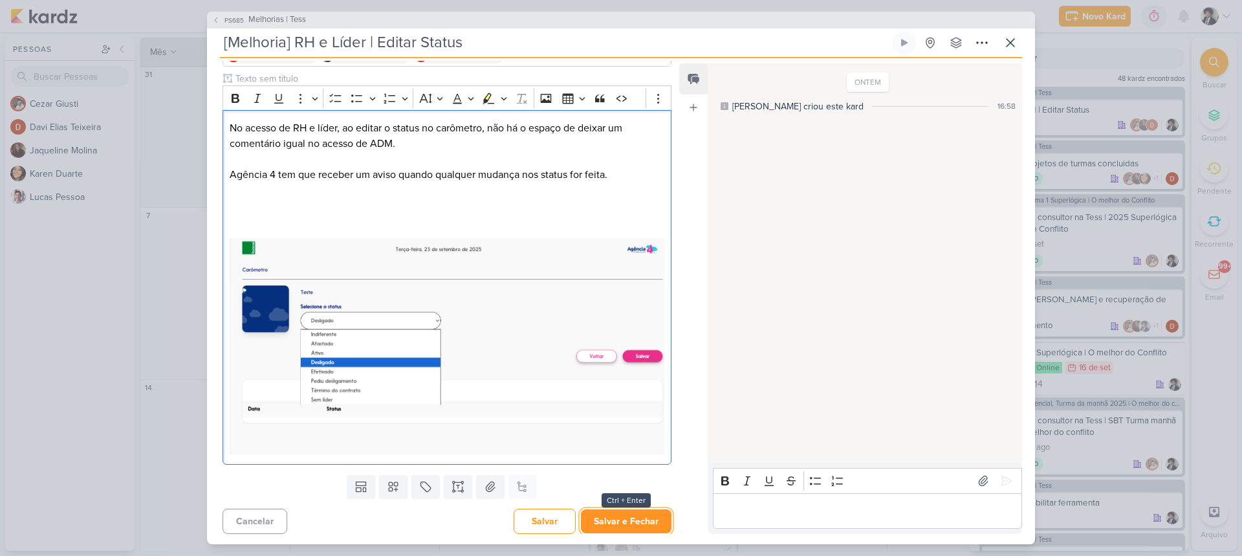
click at [622, 518] on button "Salvar e Fechar" at bounding box center [626, 521] width 91 height 24
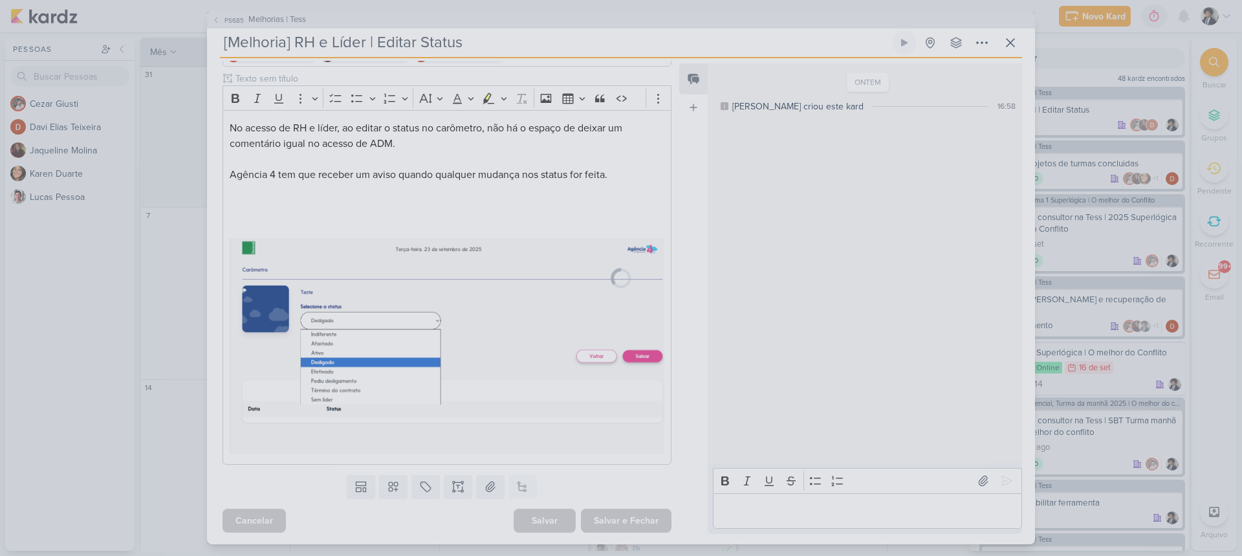
scroll to position [0, 0]
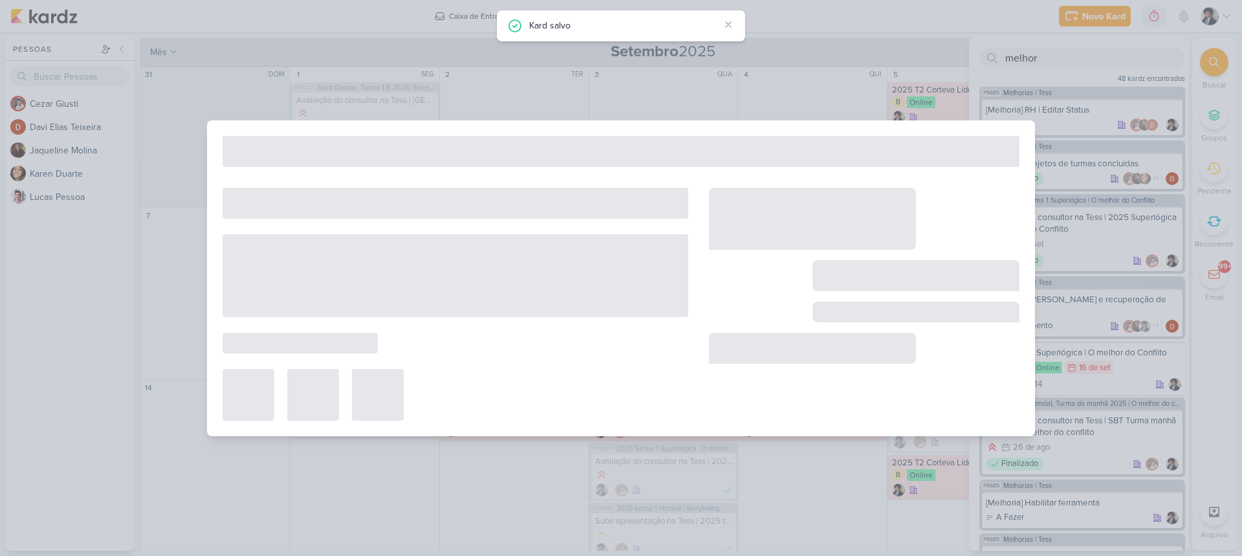
type input "Melhorias | Tess"
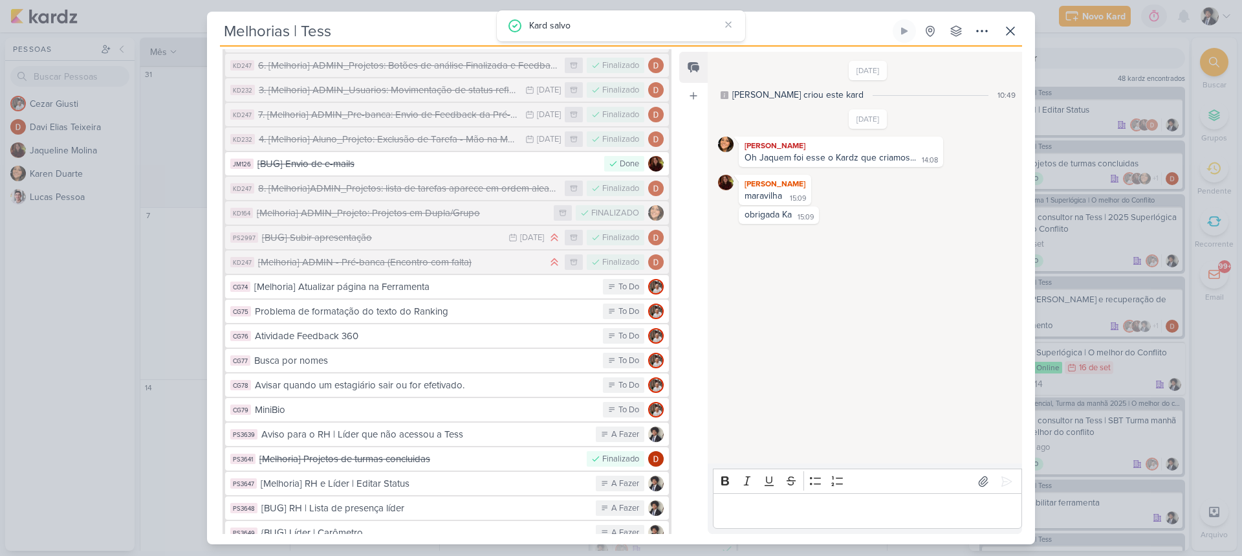
scroll to position [872, 0]
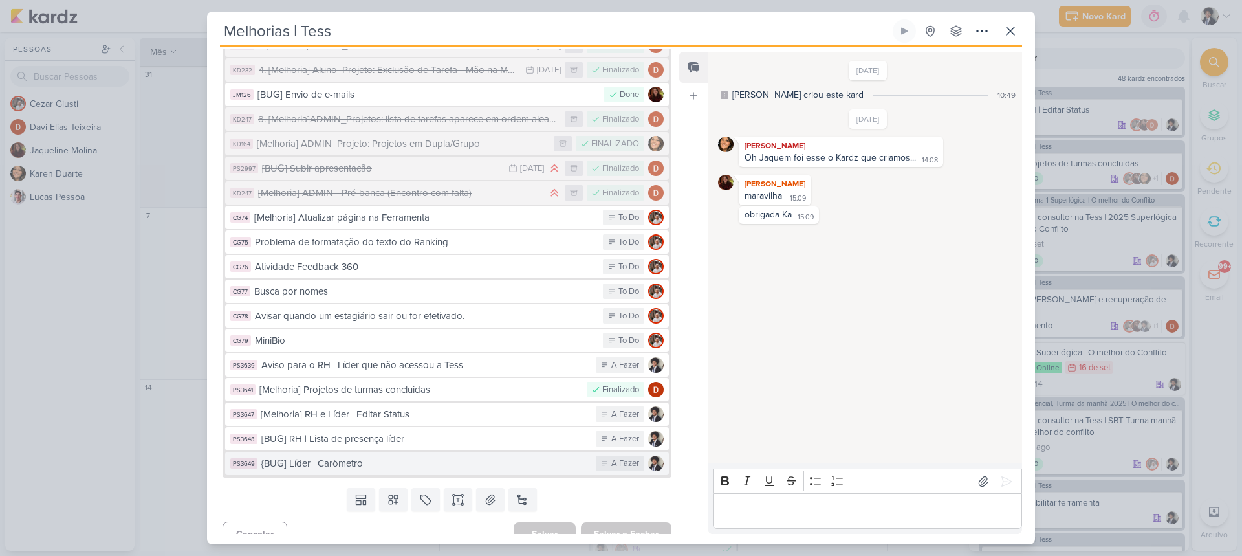
click at [376, 456] on div "{BUG] Líder | Carômetro" at bounding box center [425, 463] width 328 height 15
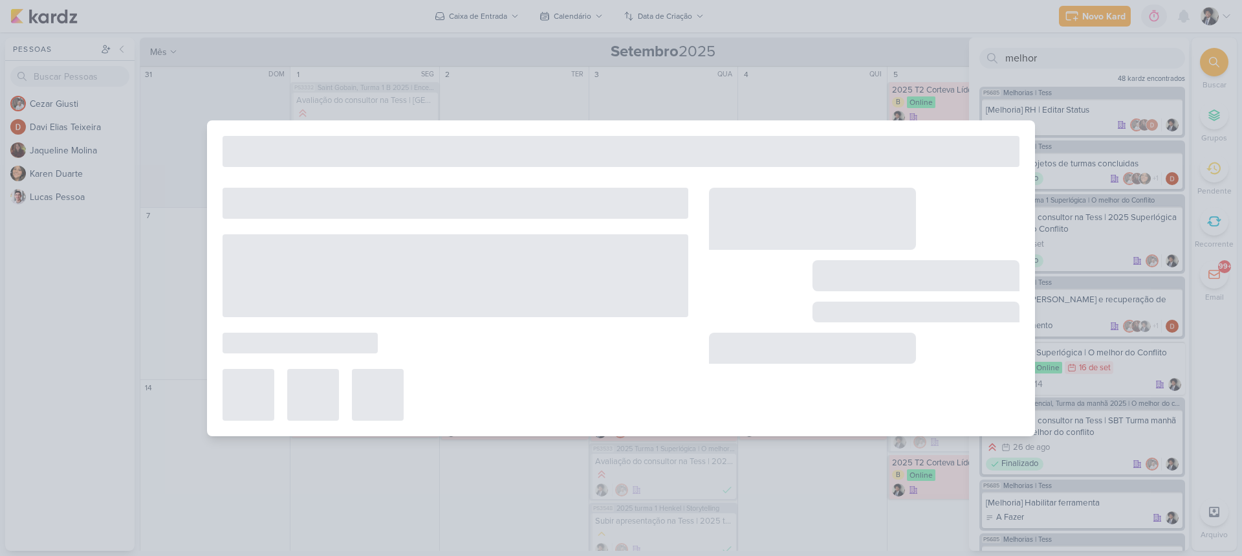
type input "{BUG] Líder | Carômetro"
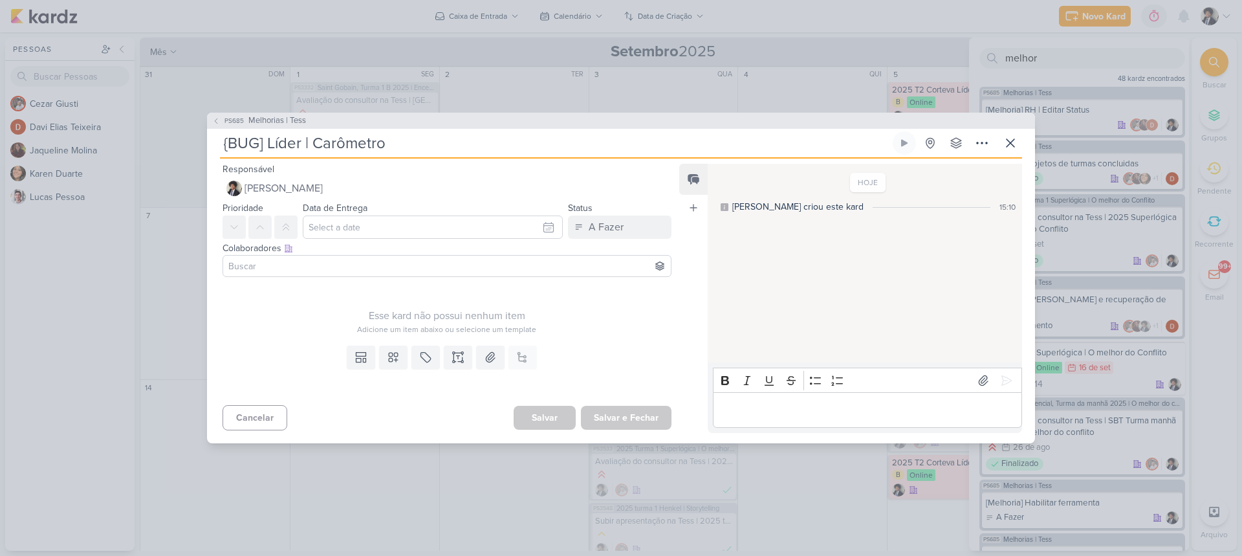
click at [349, 144] on input "{BUG] Líder | Carômetro" at bounding box center [555, 142] width 670 height 23
click at [362, 145] on input "{BUG] Líder | Carômetro" at bounding box center [555, 142] width 670 height 23
click at [453, 354] on icon at bounding box center [457, 357] width 13 height 13
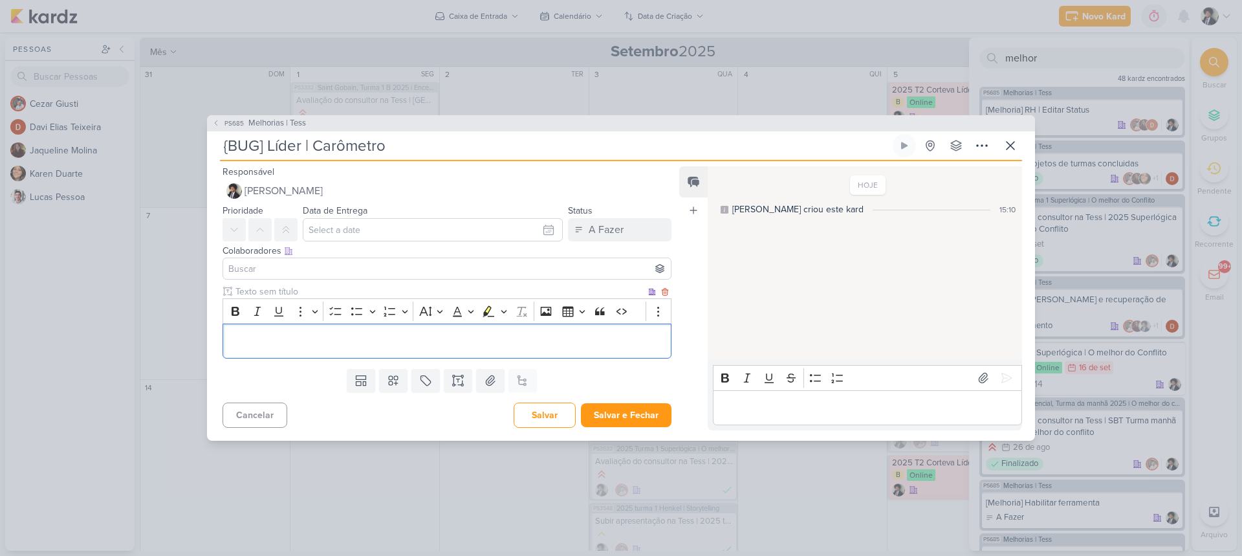
click at [337, 345] on p "Editor editing area: main" at bounding box center [447, 341] width 435 height 16
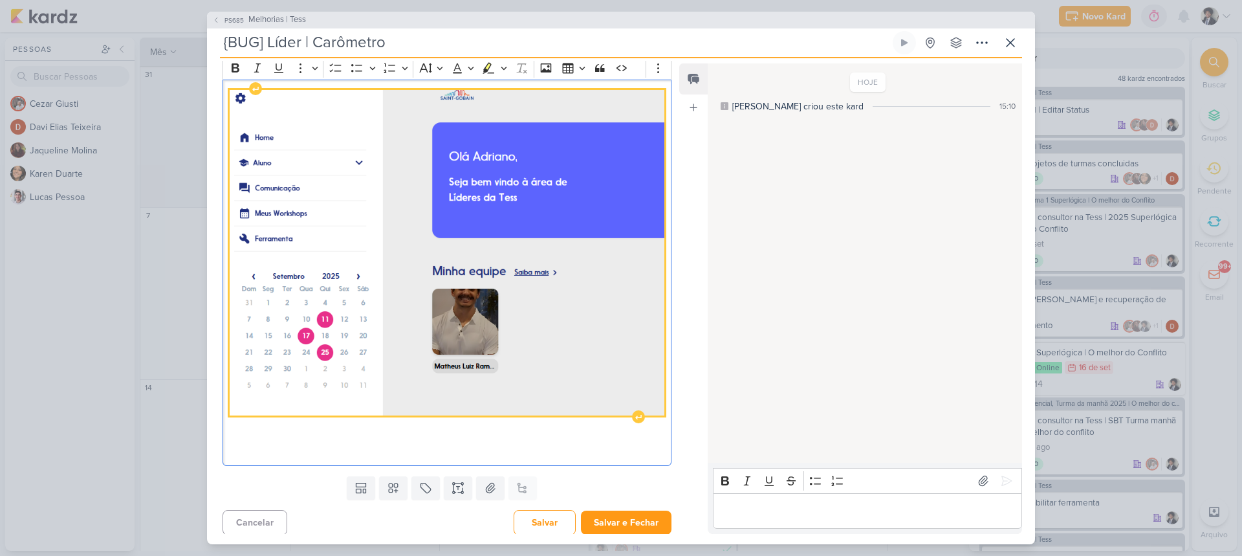
scroll to position [100, 0]
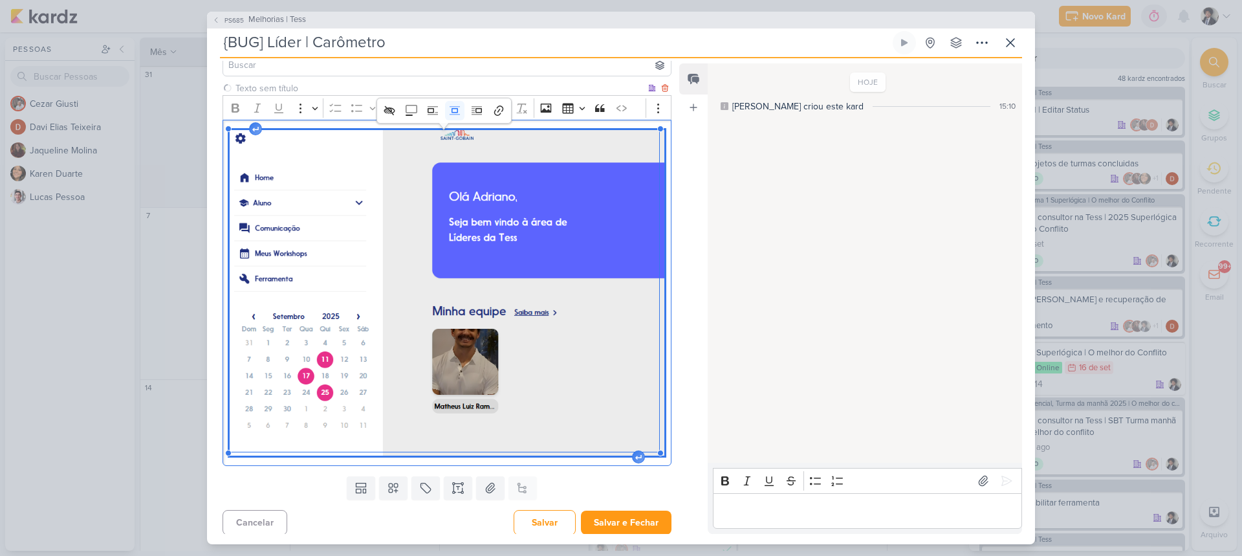
click at [242, 125] on div "image widget. Press Enter to type after or press Shift + Enter to type before t…" at bounding box center [446, 292] width 449 height 345
click at [305, 279] on img "Editor editing area: main" at bounding box center [447, 292] width 435 height 325
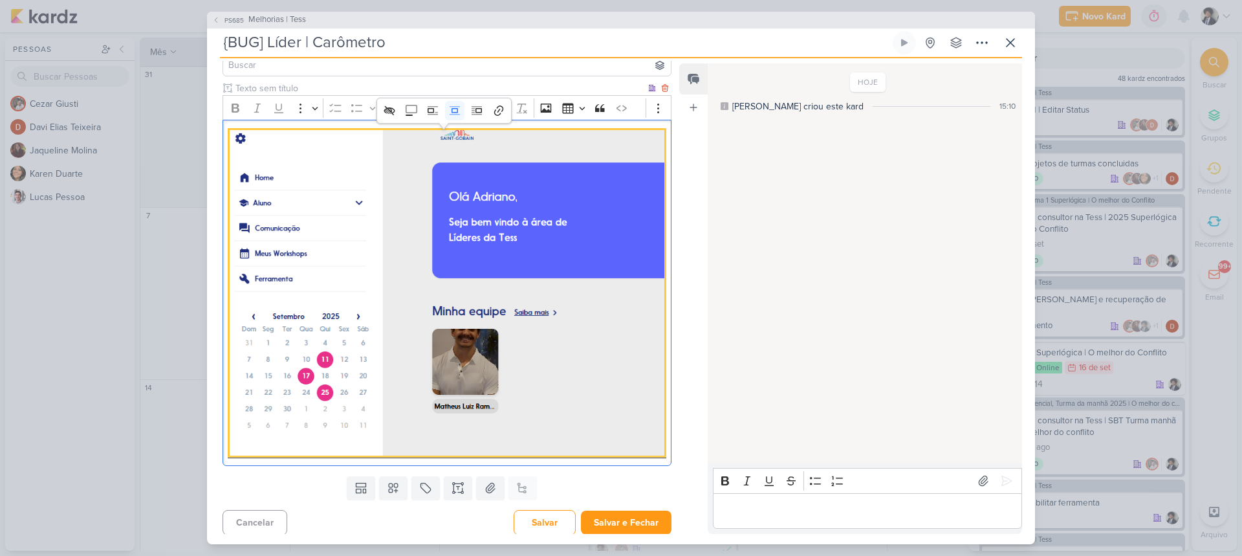
scroll to position [0, 0]
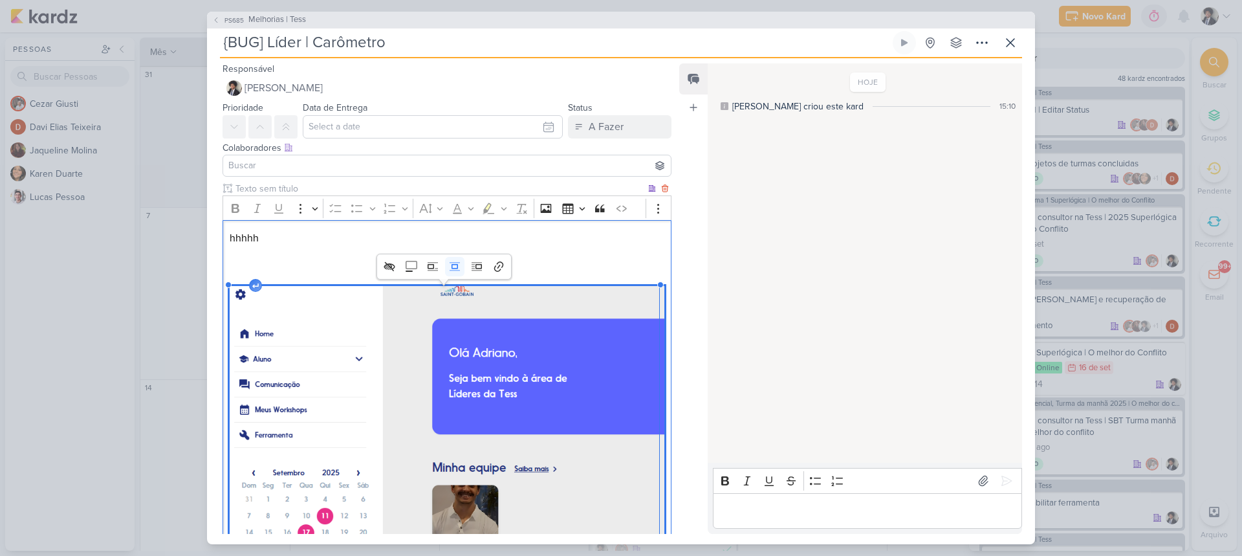
click at [251, 235] on p "hhhhh" at bounding box center [447, 238] width 435 height 16
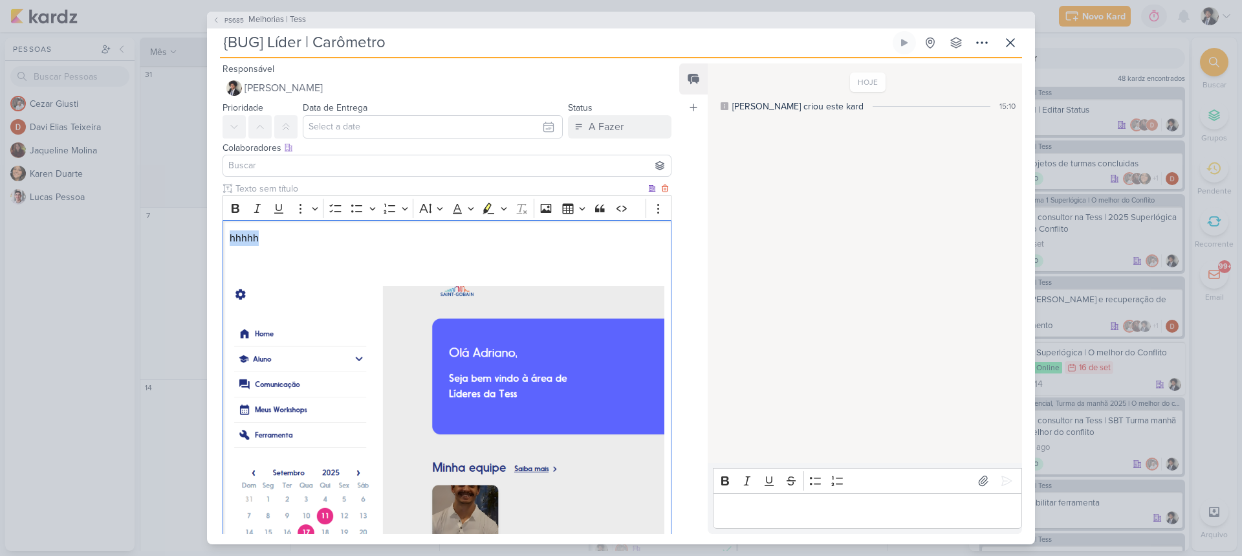
click at [251, 235] on p "hhhhh" at bounding box center [447, 238] width 435 height 16
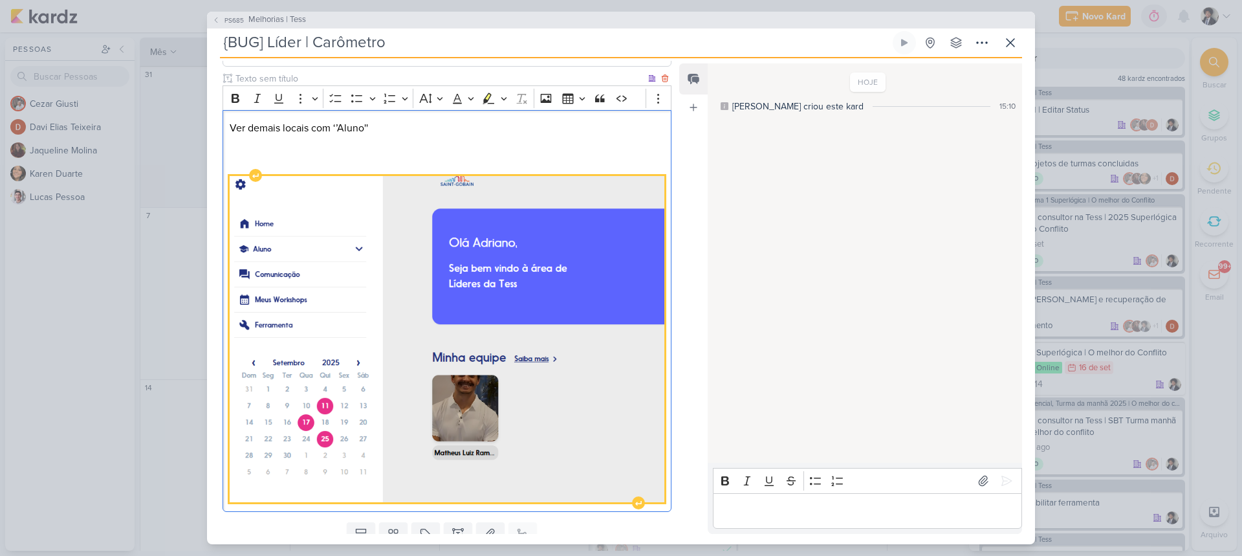
scroll to position [156, 0]
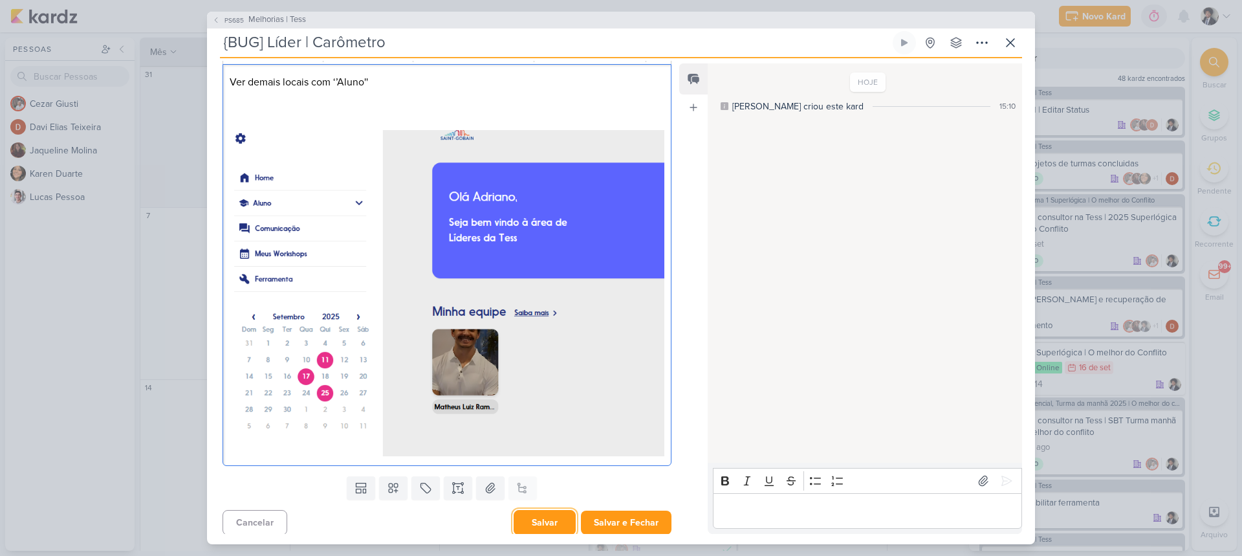
click at [552, 515] on button "Salvar" at bounding box center [545, 522] width 62 height 25
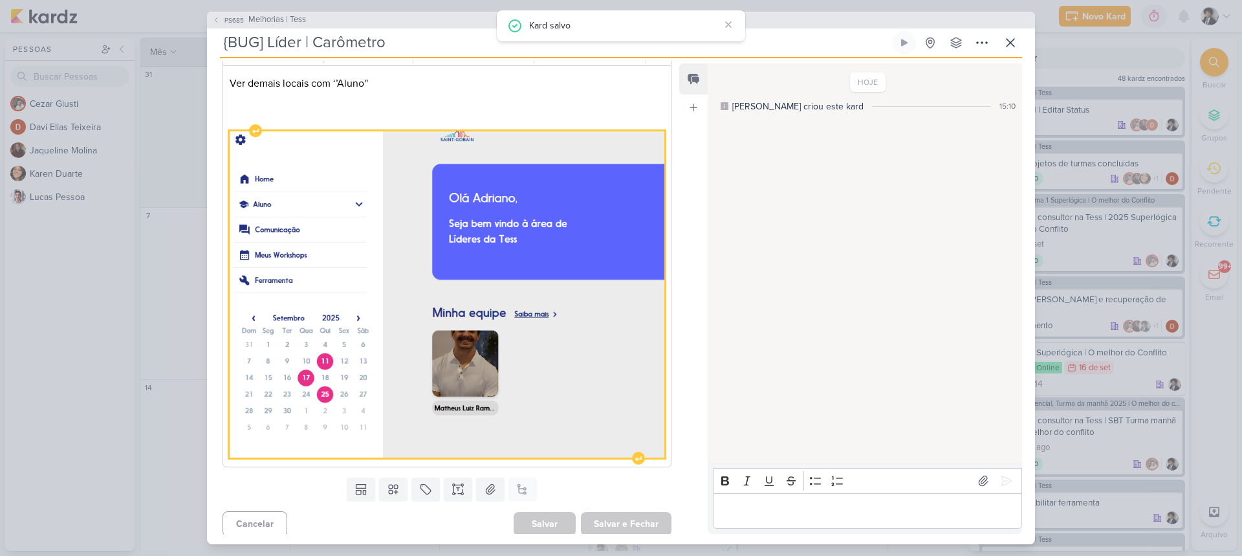
scroll to position [0, 0]
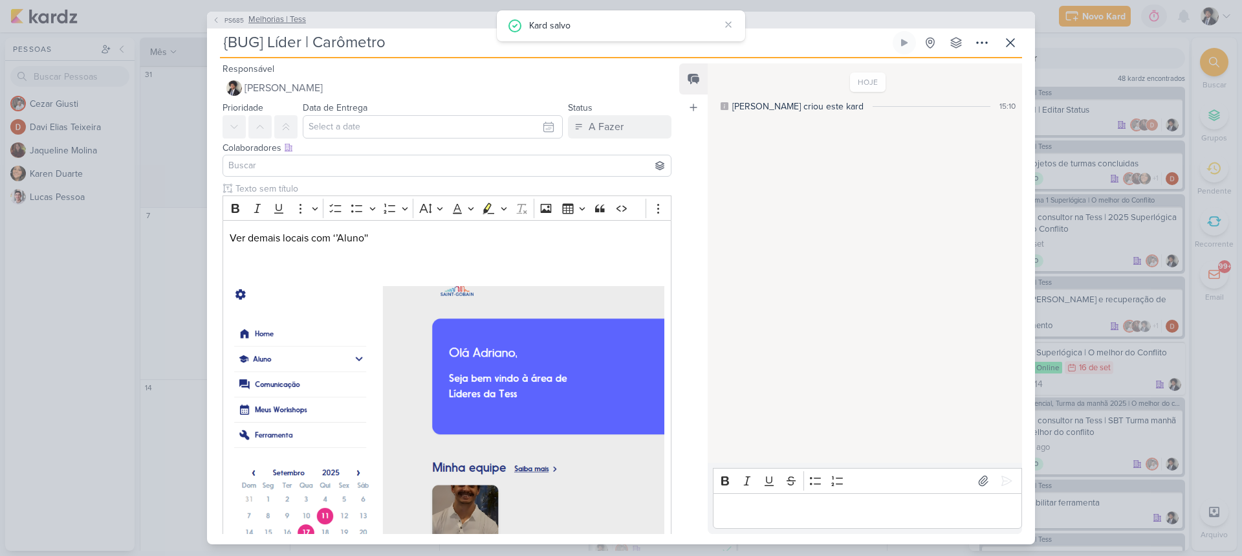
click at [220, 17] on button "PS685 Melhorias | Tess" at bounding box center [259, 20] width 94 height 13
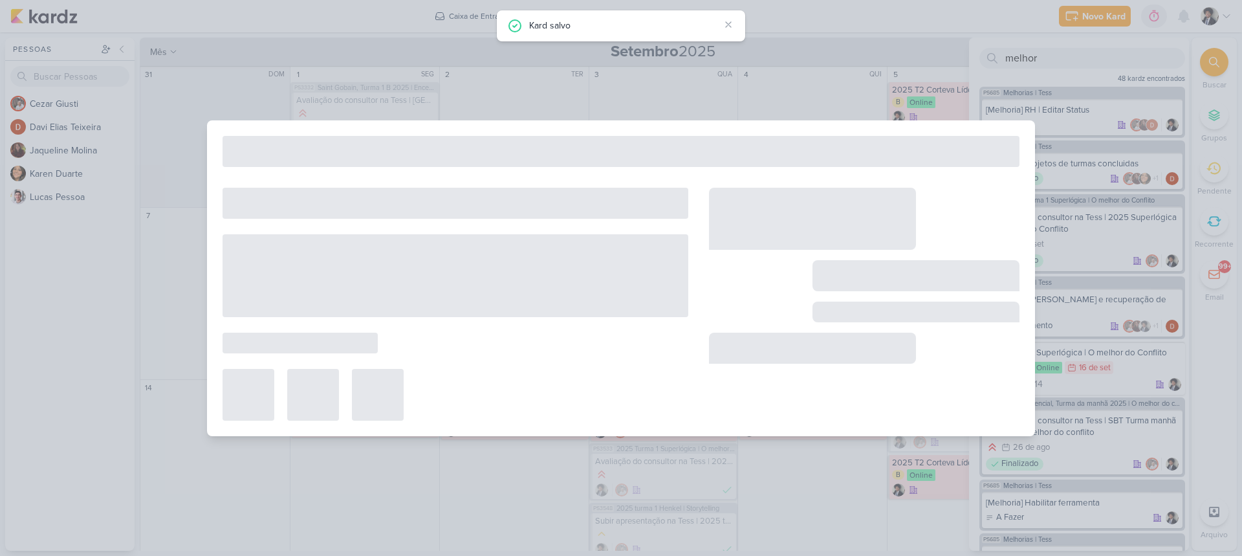
type input "Melhorias | Tess"
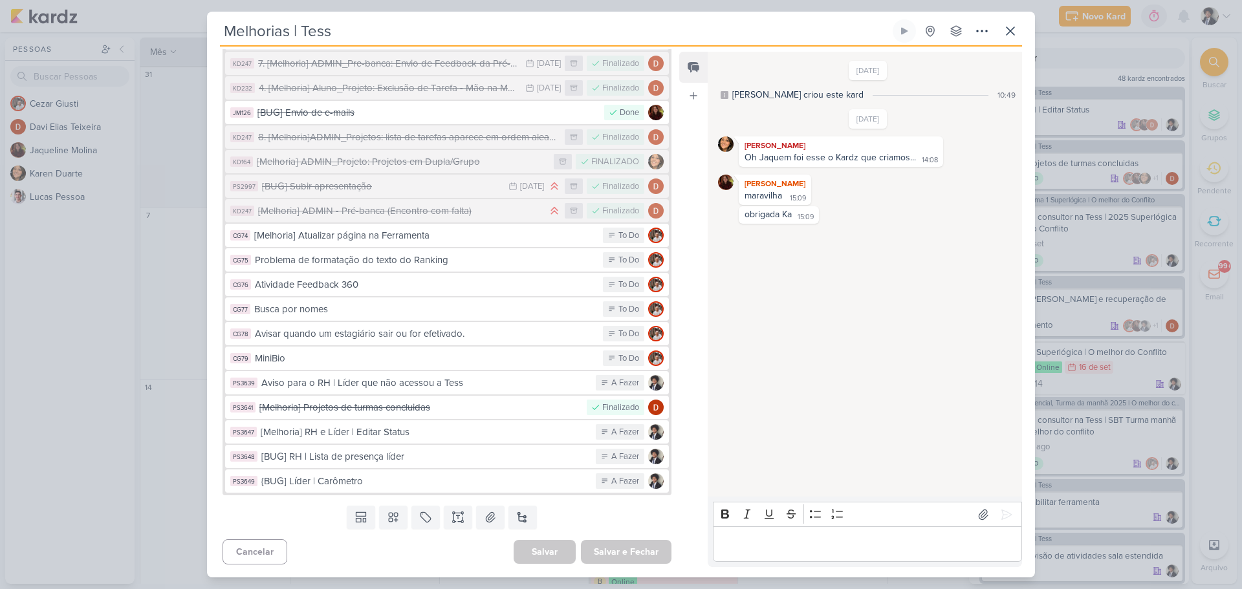
scroll to position [839, 0]
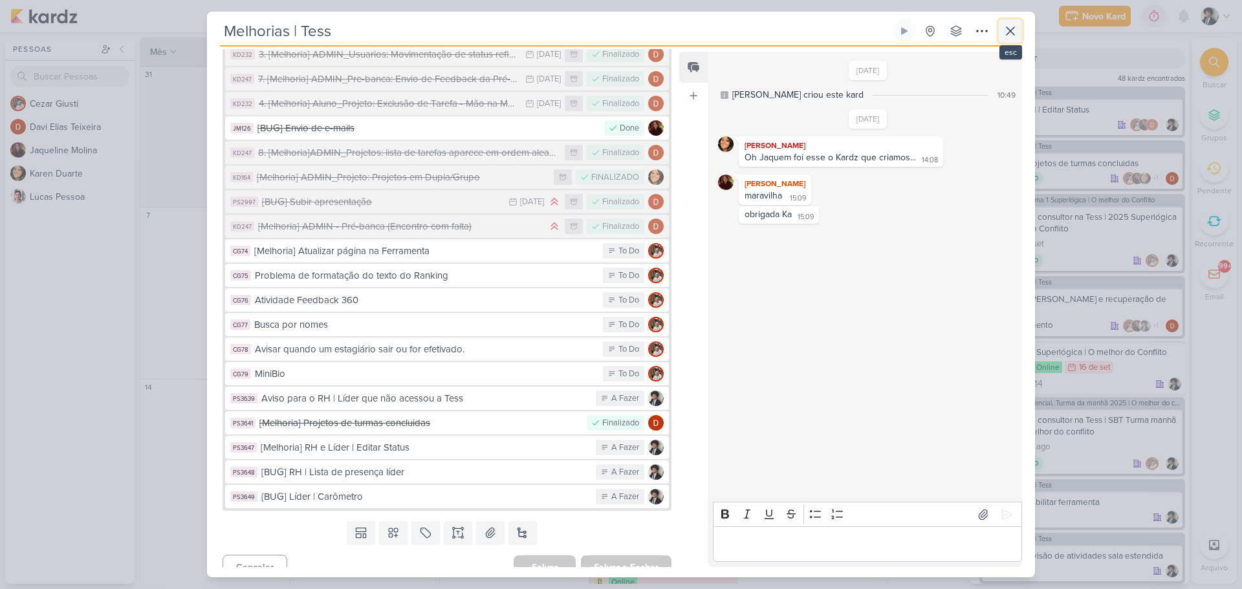
click at [1019, 29] on button at bounding box center [1010, 30] width 23 height 23
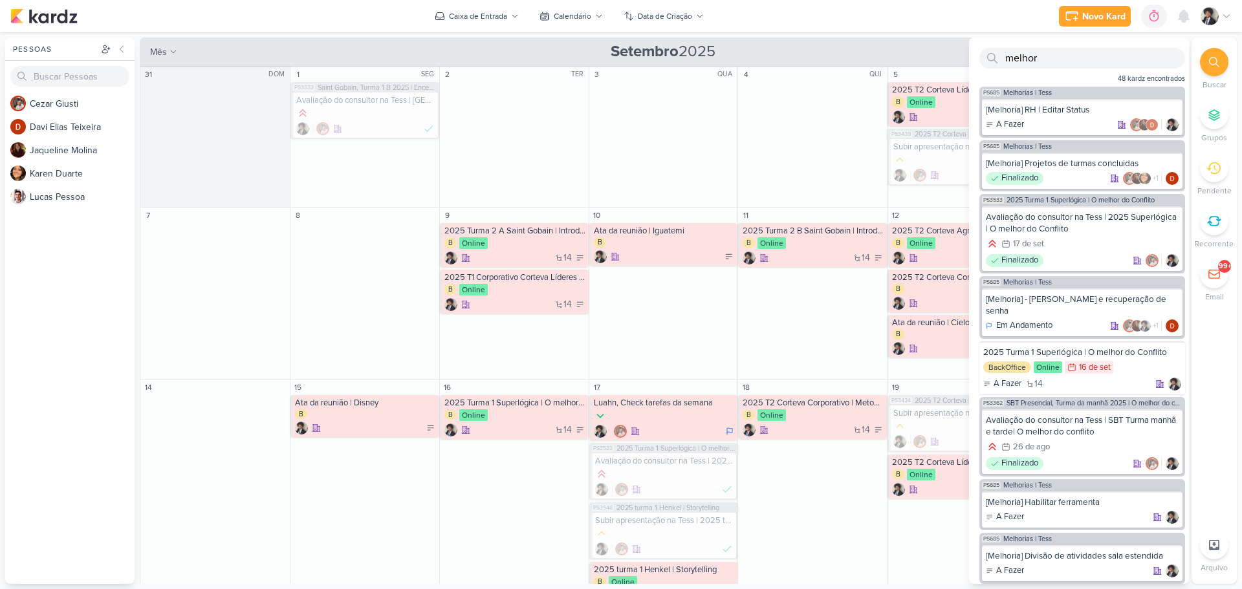
click at [908, 42] on div "mês m Mês Semana [DATE] +393 Hoje" at bounding box center [663, 52] width 1046 height 28
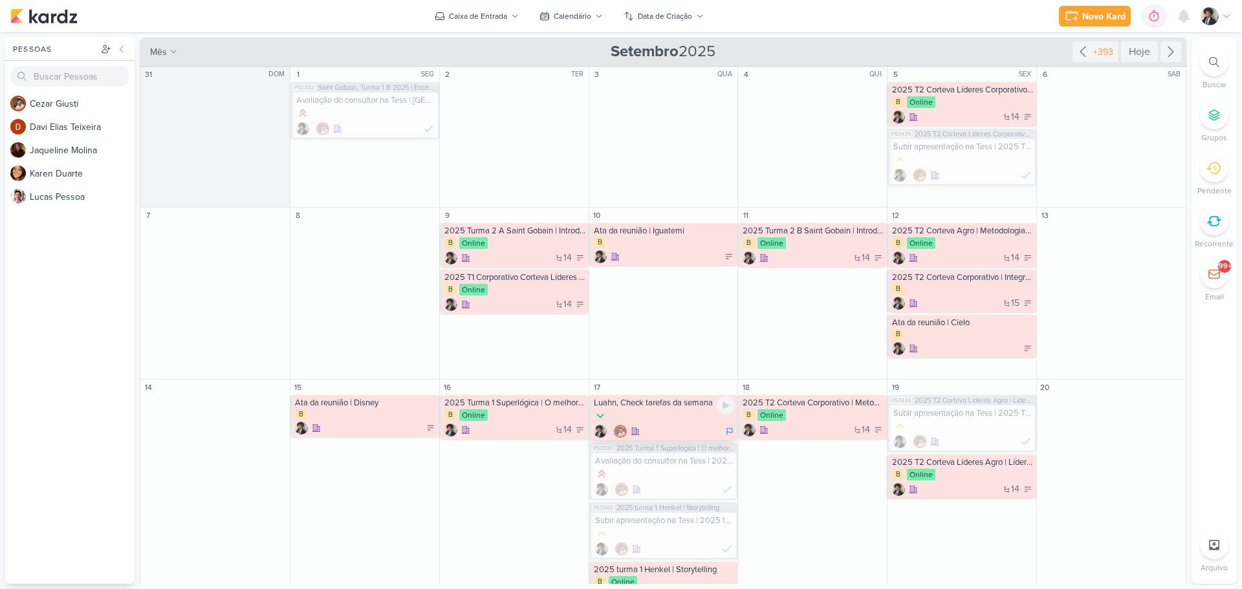
click at [658, 422] on div at bounding box center [665, 416] width 142 height 14
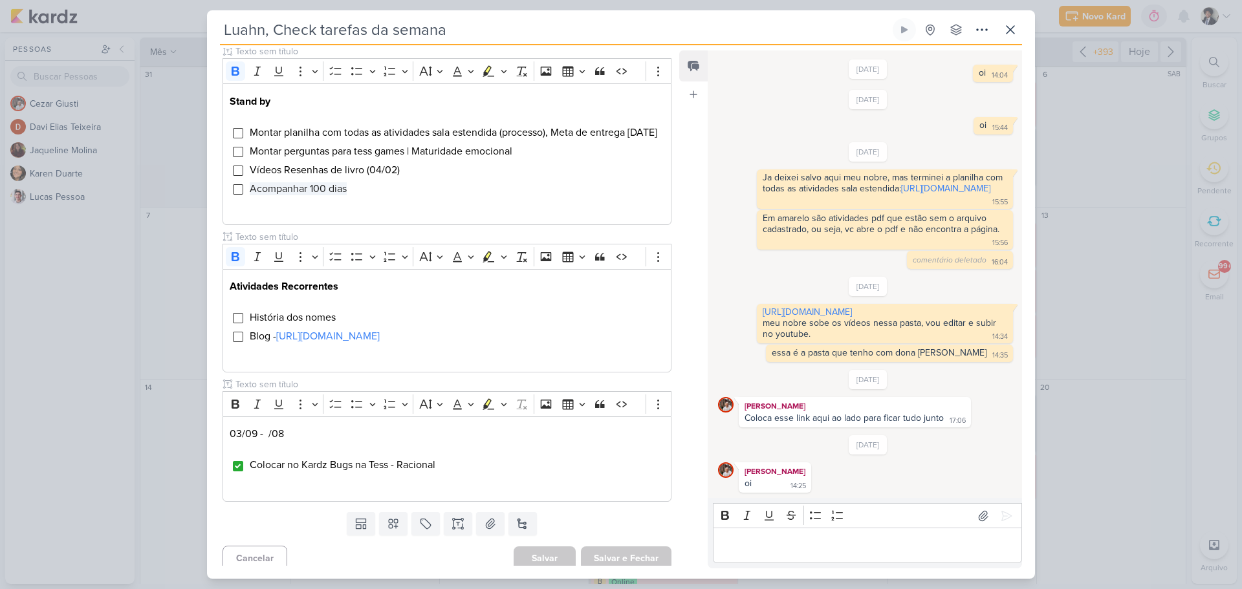
scroll to position [468, 0]
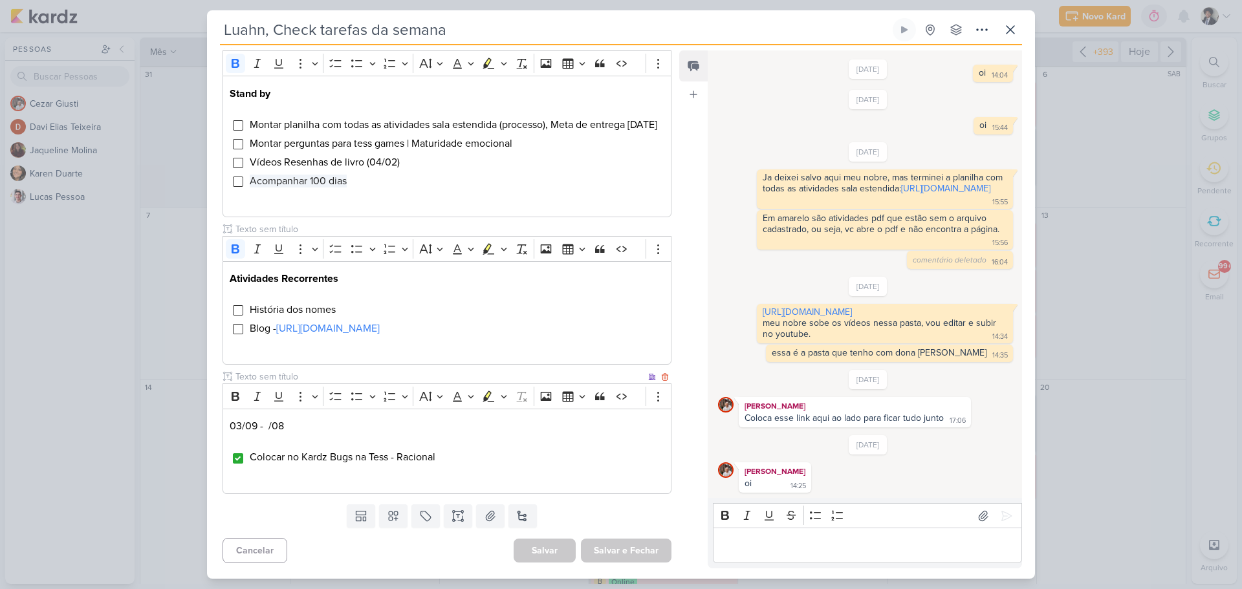
click at [455, 458] on li "Colocar no Kardz Bugs na Tess - Racional" at bounding box center [456, 457] width 415 height 16
click at [1013, 33] on icon at bounding box center [1010, 30] width 8 height 8
